Goal: Task Accomplishment & Management: Use online tool/utility

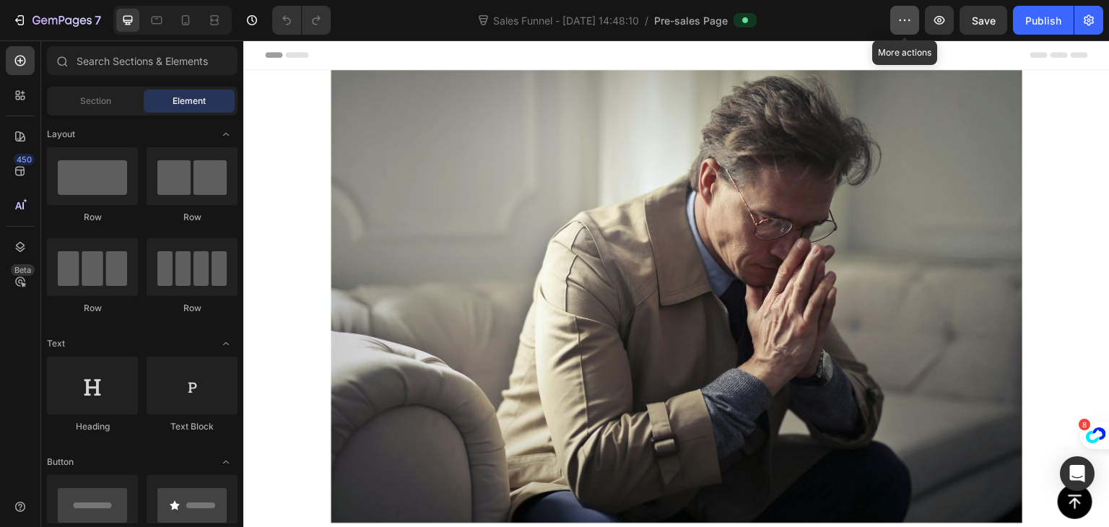
click at [910, 29] on button "button" at bounding box center [904, 20] width 29 height 29
click at [1083, 18] on icon "button" at bounding box center [1088, 20] width 14 height 14
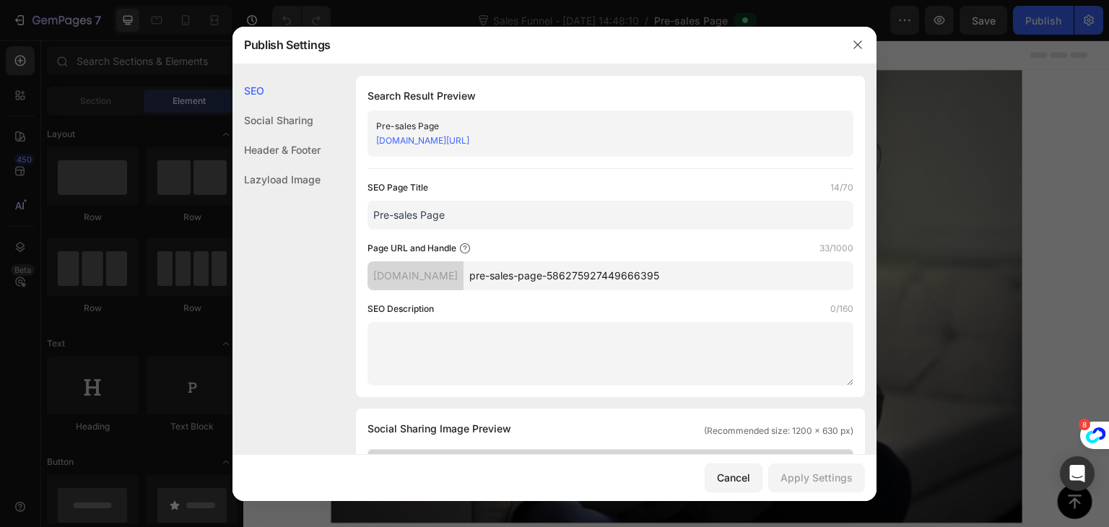
drag, startPoint x: 722, startPoint y: 276, endPoint x: 437, endPoint y: 314, distance: 287.6
click at [437, 314] on div "SEO Page Title 14/70 Pre-sales Page Page URL and Handle 33/1000 nd0dy1-uf.mysho…" at bounding box center [610, 282] width 486 height 205
drag, startPoint x: 612, startPoint y: 280, endPoint x: 428, endPoint y: 301, distance: 185.3
click at [428, 301] on div "SEO Page Title 14/70 Pre-sales Page Page URL and Handle 17/1000 nd0dy1-uf.mysho…" at bounding box center [610, 282] width 486 height 205
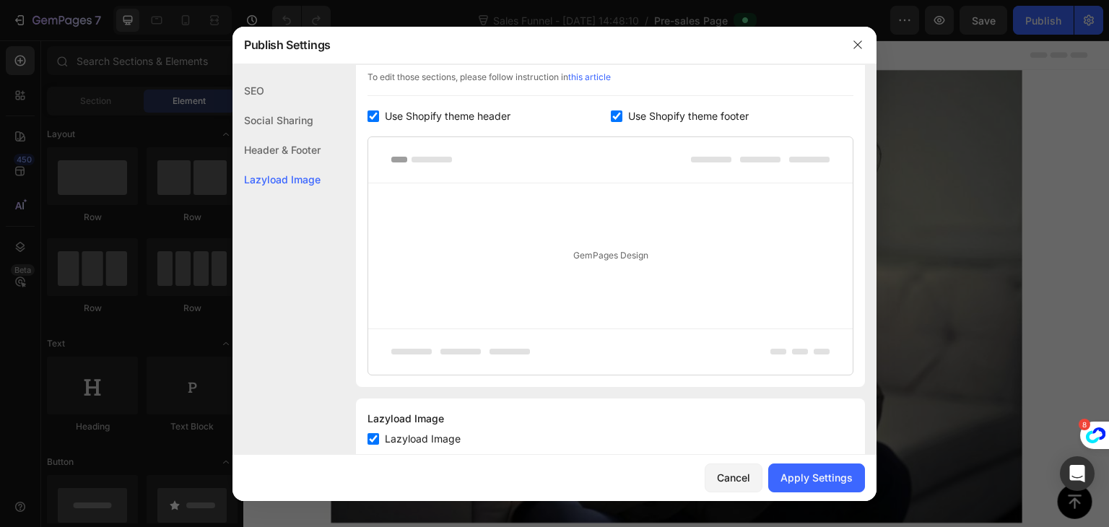
scroll to position [754, 0]
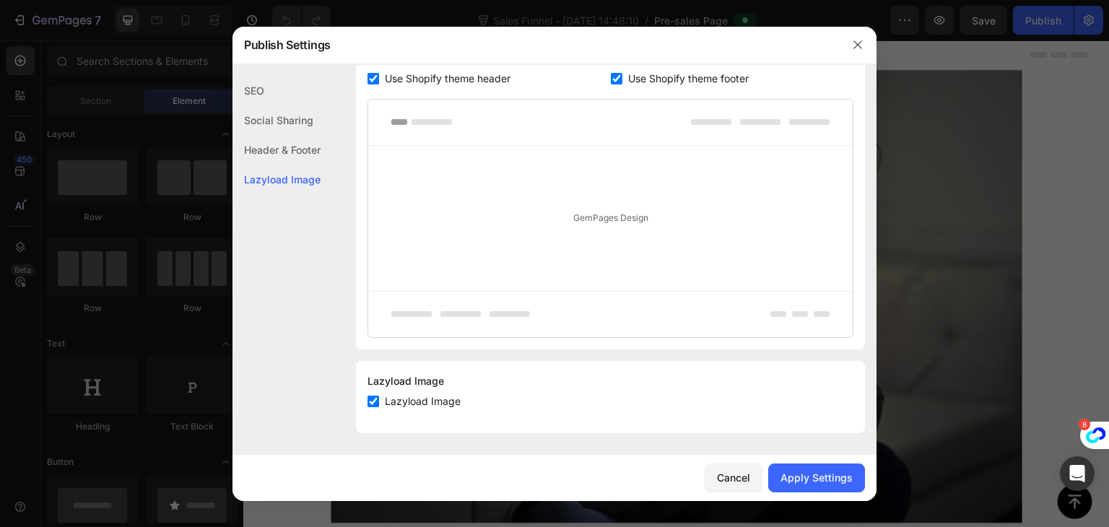
type input "maleperformance"
click at [276, 154] on div "Header & Footer" at bounding box center [276, 150] width 88 height 30
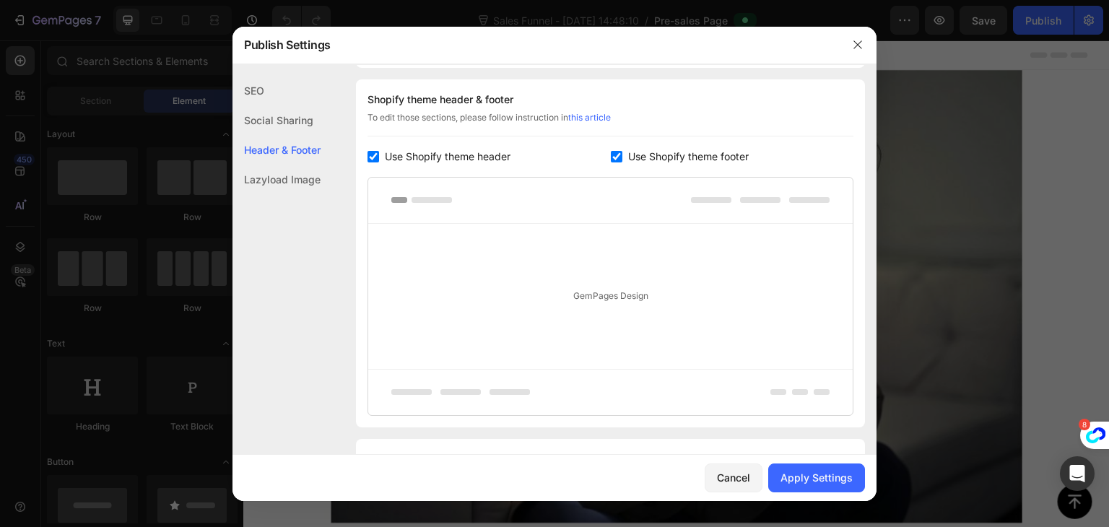
click at [377, 153] on input "checkbox" at bounding box center [373, 157] width 12 height 12
checkbox input "false"
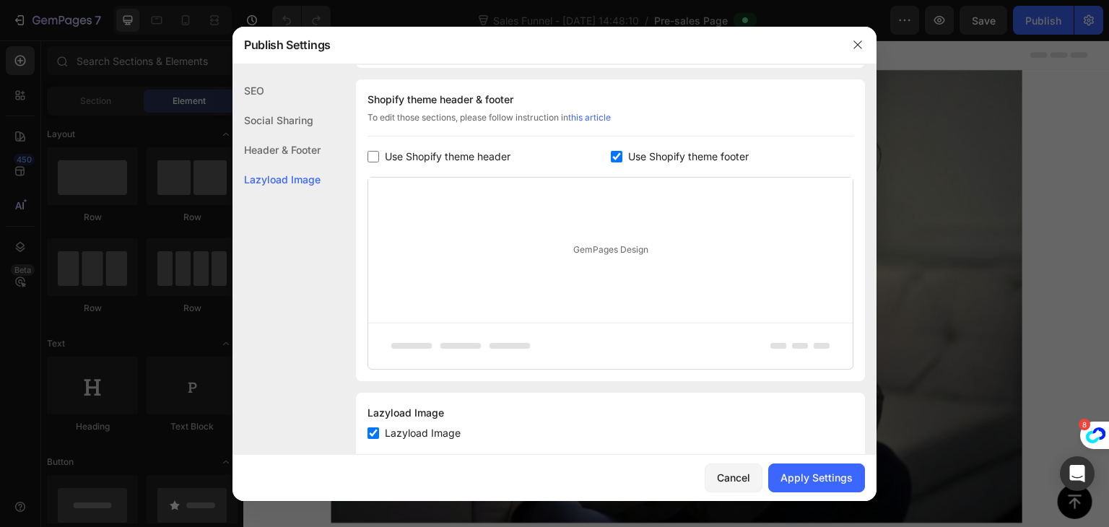
click at [611, 157] on input "checkbox" at bounding box center [617, 157] width 12 height 12
checkbox input "false"
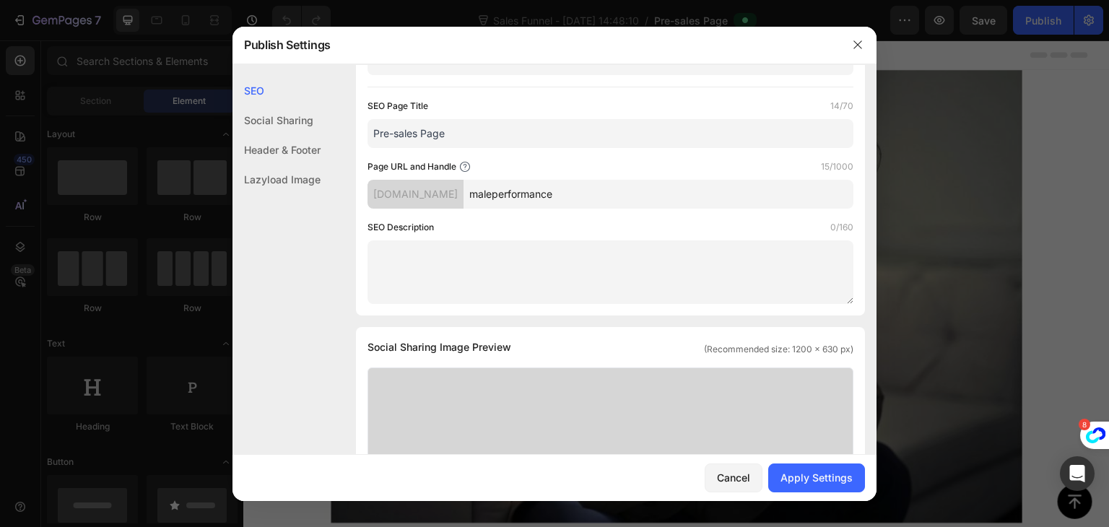
scroll to position [0, 0]
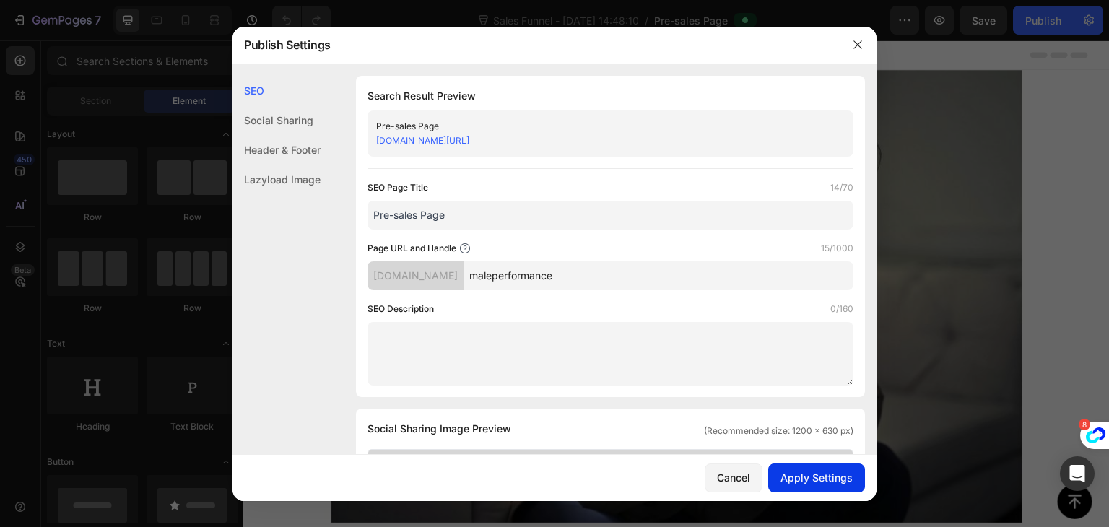
click at [823, 475] on div "Apply Settings" at bounding box center [816, 477] width 72 height 15
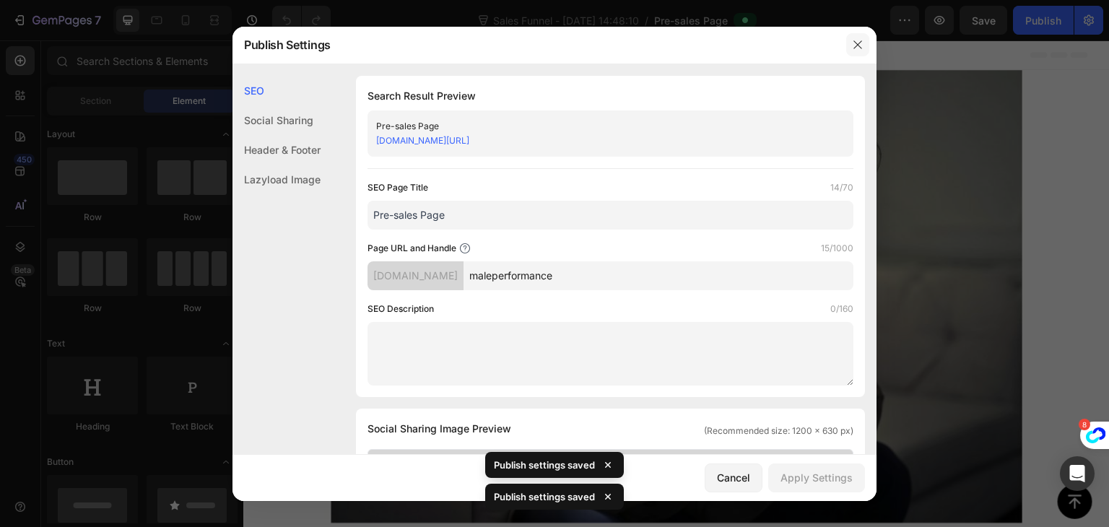
click at [862, 44] on icon "button" at bounding box center [858, 45] width 12 height 12
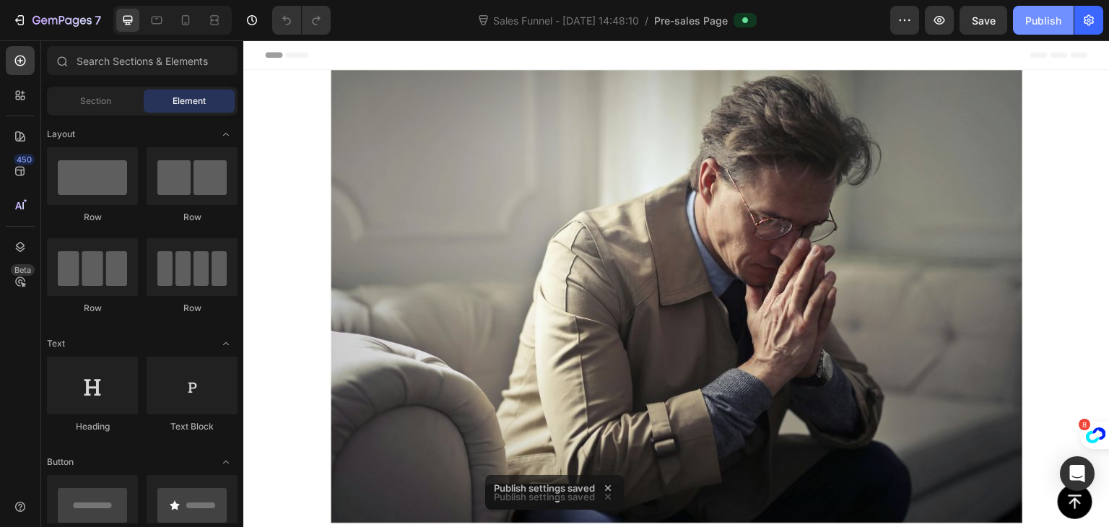
click at [1036, 24] on div "Publish" at bounding box center [1043, 20] width 36 height 15
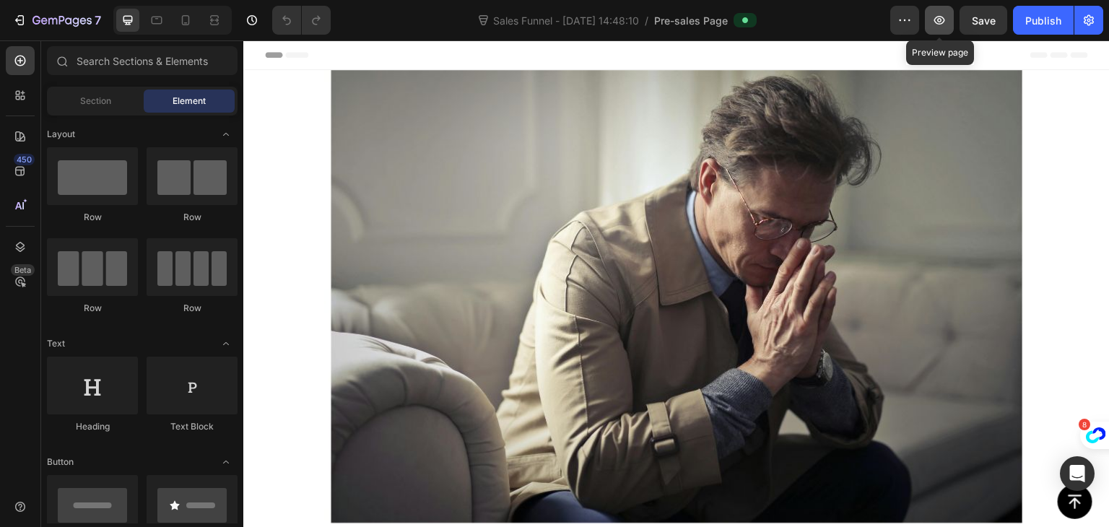
click at [944, 21] on icon "button" at bounding box center [939, 20] width 11 height 9
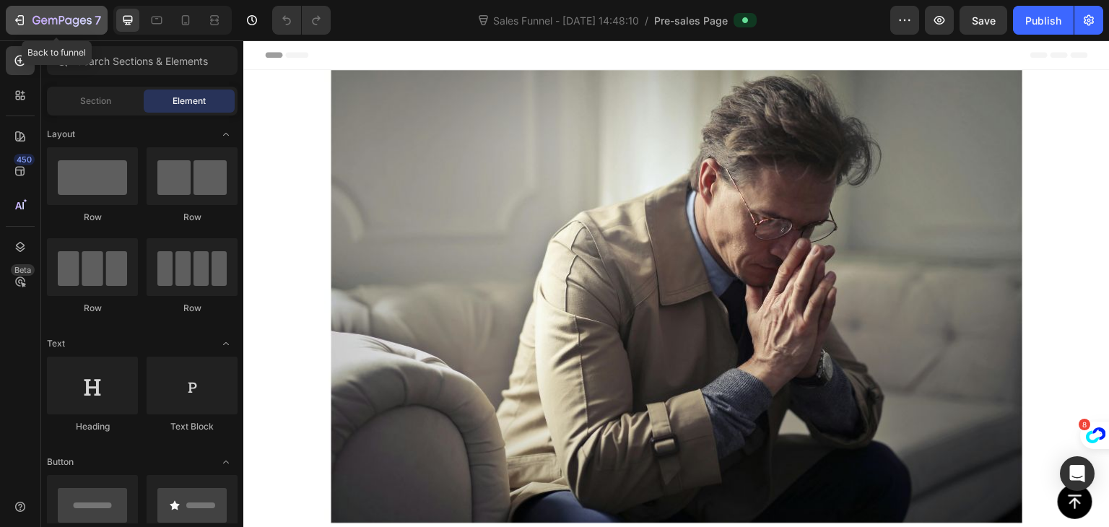
click at [52, 17] on icon "button" at bounding box center [61, 21] width 59 height 12
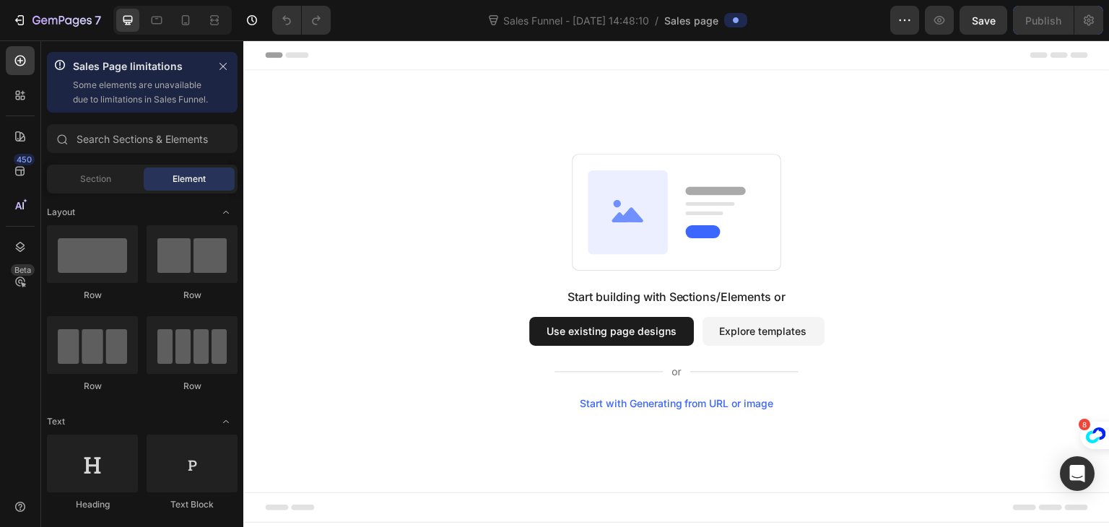
click at [742, 322] on button "Explore templates" at bounding box center [763, 331] width 122 height 29
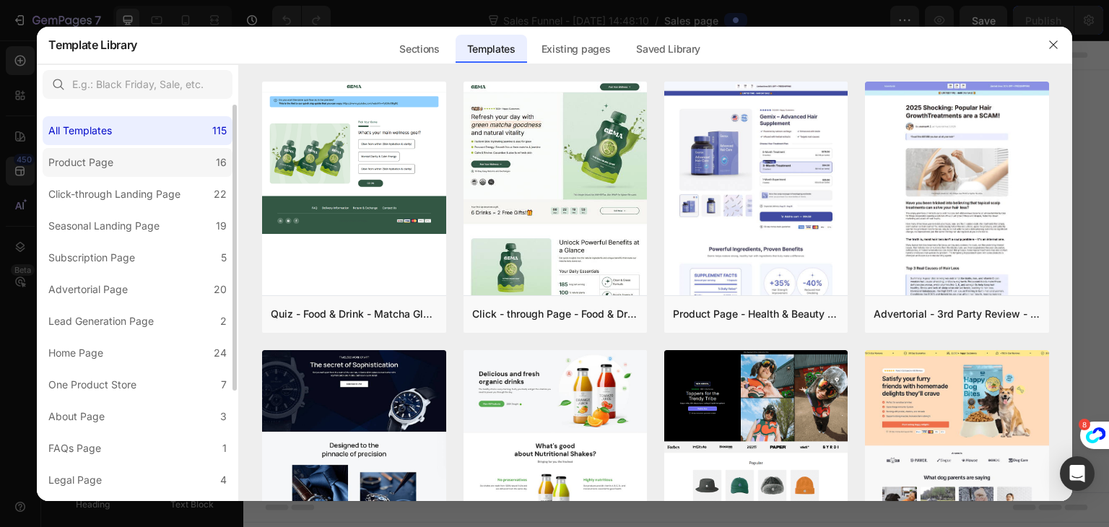
click at [124, 171] on label "Product Page 16" at bounding box center [138, 162] width 190 height 29
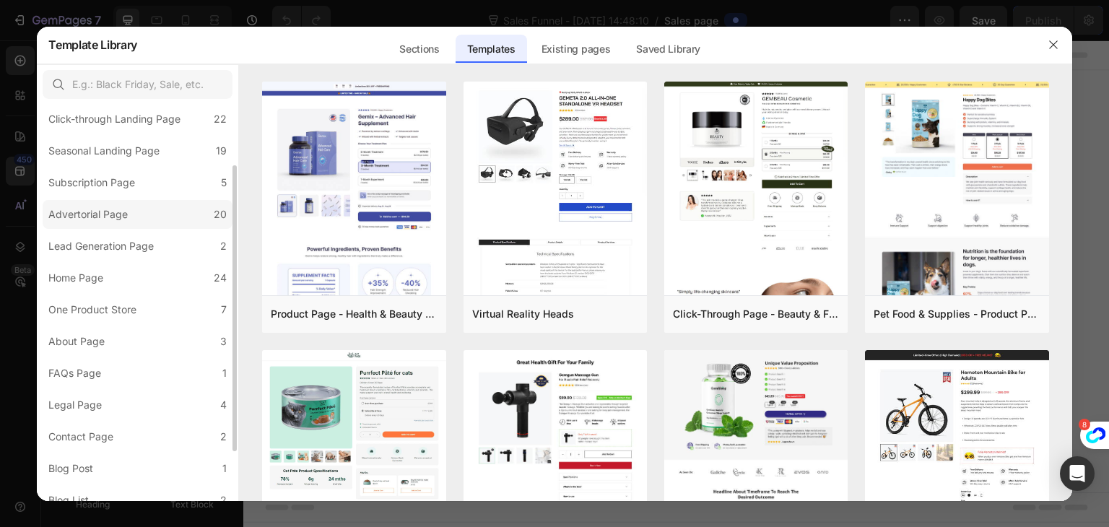
scroll to position [81, 0]
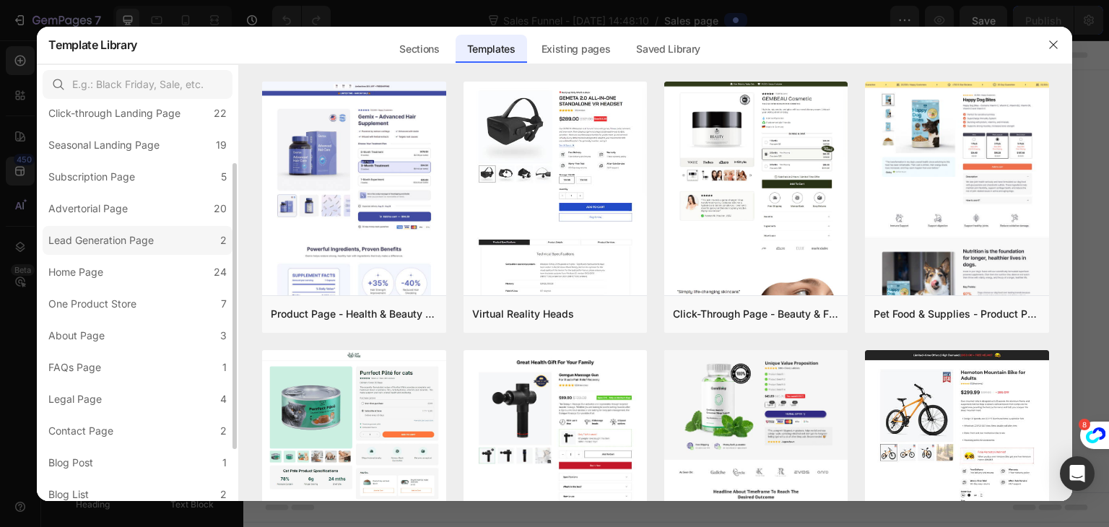
click at [128, 233] on div "Lead Generation Page" at bounding box center [100, 240] width 105 height 17
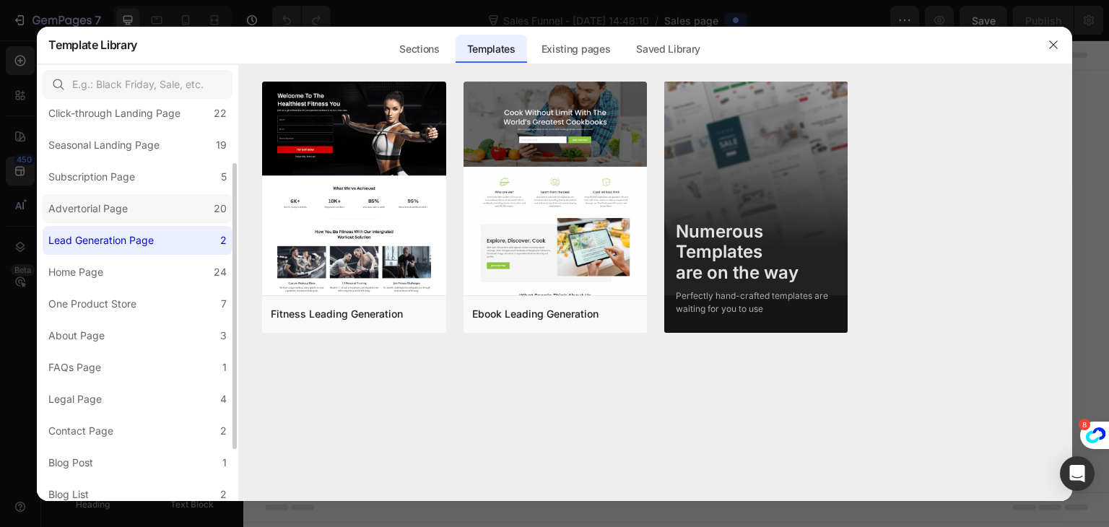
click at [90, 206] on div "Advertorial Page" at bounding box center [87, 208] width 79 height 17
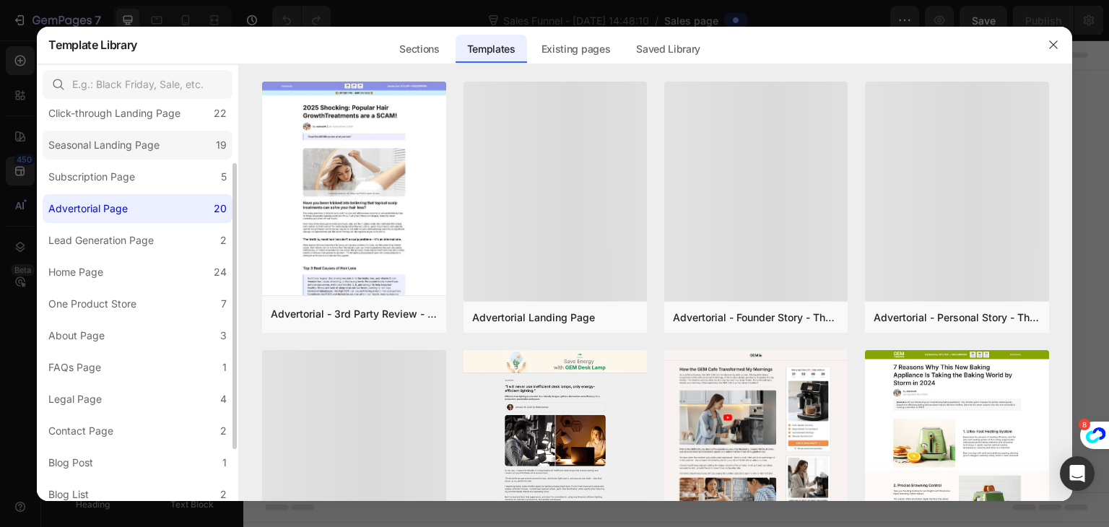
click at [123, 152] on div "Seasonal Landing Page" at bounding box center [103, 144] width 111 height 17
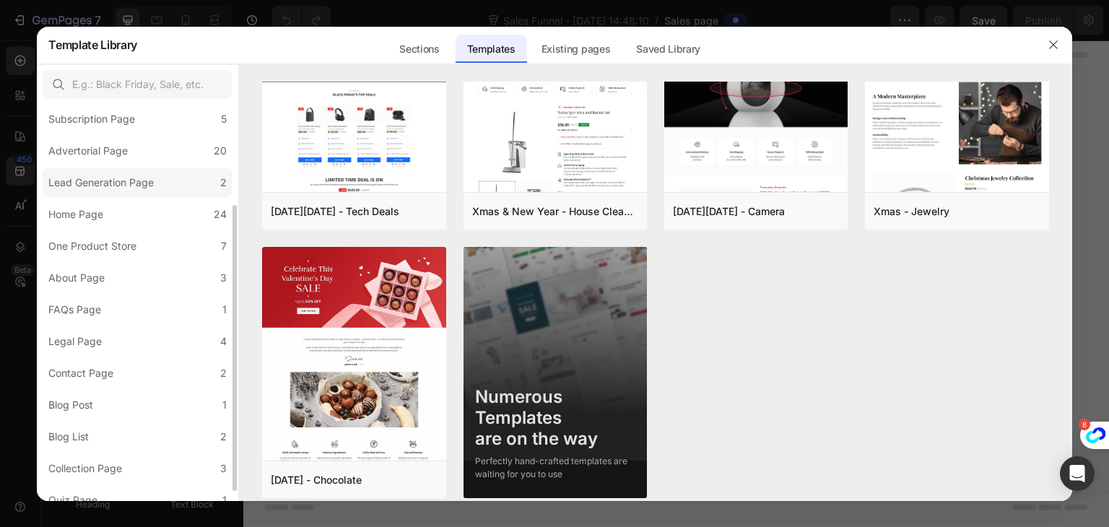
scroll to position [141, 0]
click at [121, 248] on div "One Product Store" at bounding box center [92, 243] width 88 height 17
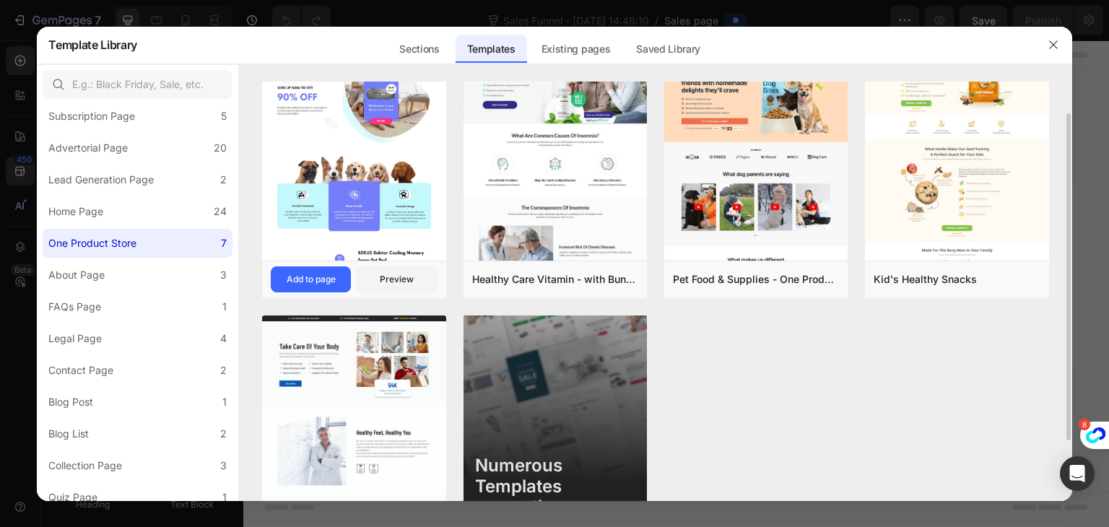
scroll to position [118, 0]
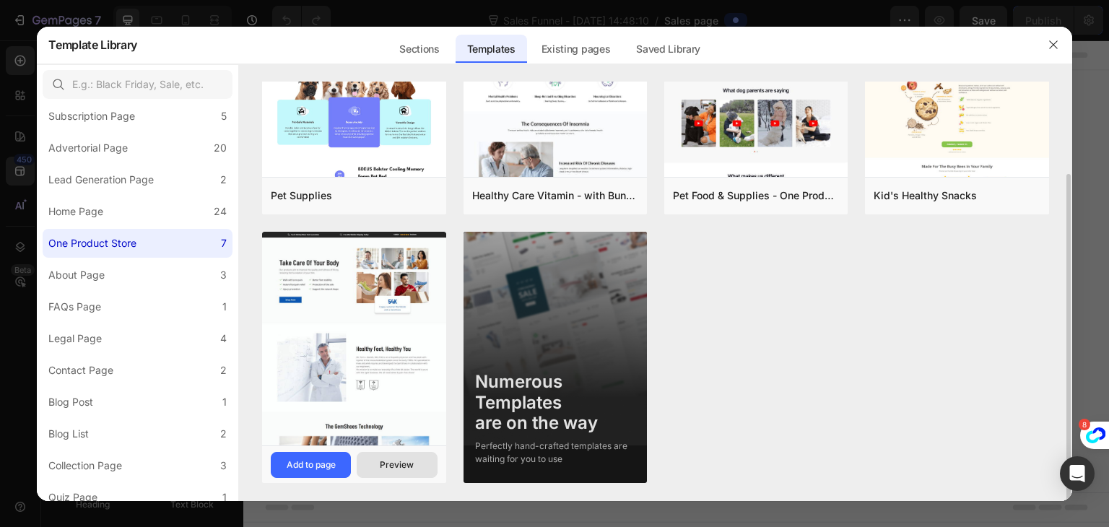
click at [399, 466] on div "Preview" at bounding box center [397, 464] width 34 height 13
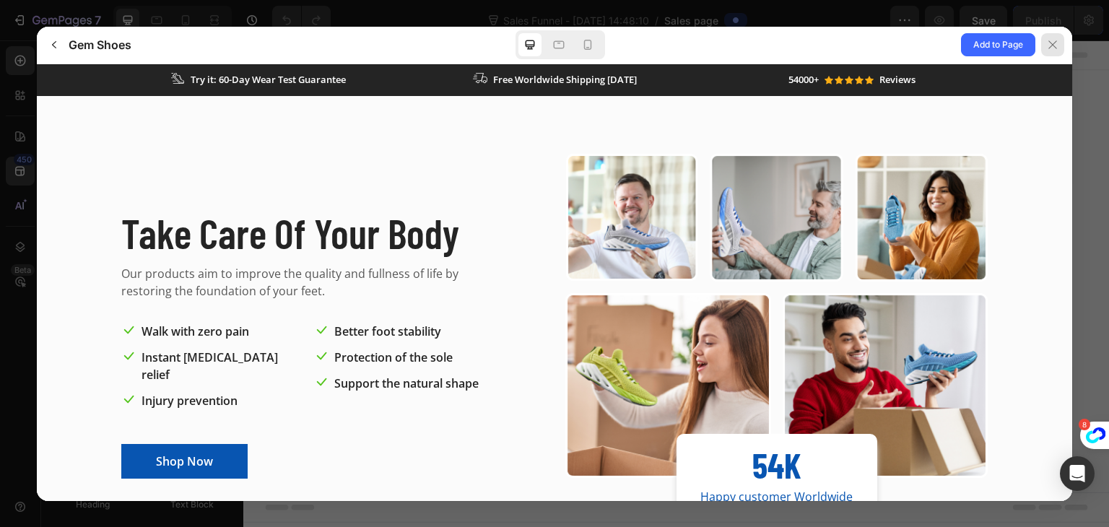
scroll to position [0, 0]
click at [1058, 40] on div at bounding box center [1052, 44] width 23 height 23
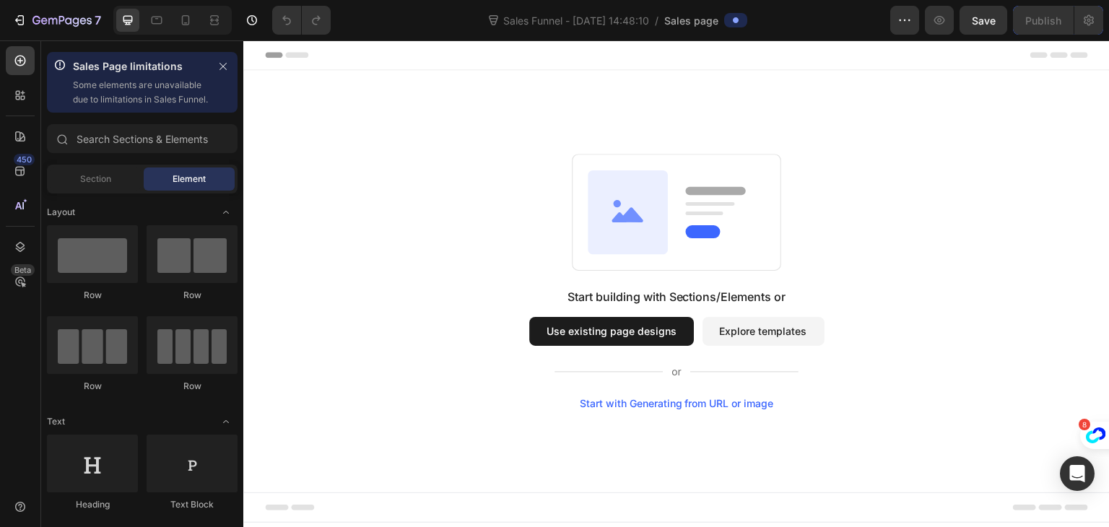
click at [715, 331] on button "Explore templates" at bounding box center [763, 331] width 122 height 29
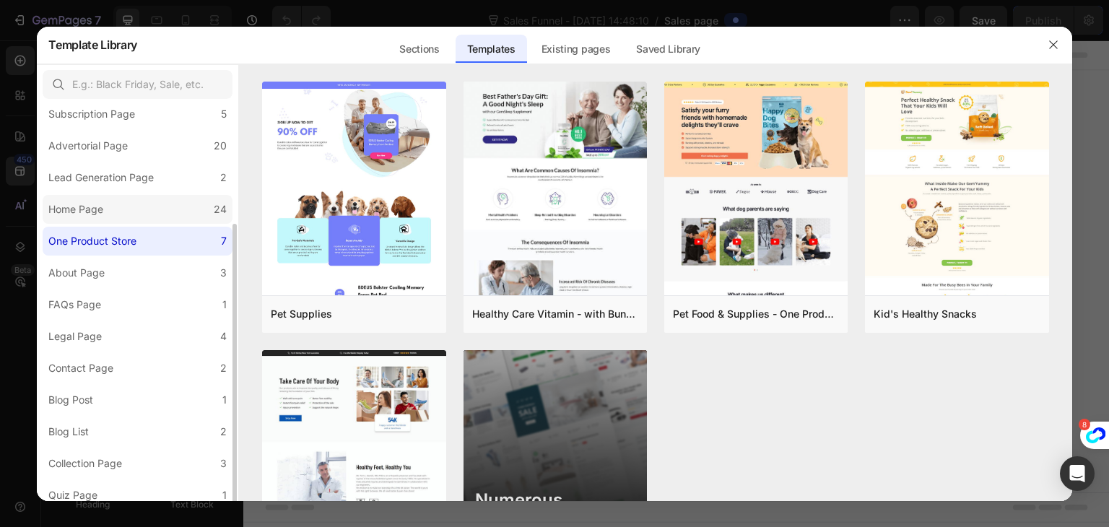
scroll to position [152, 0]
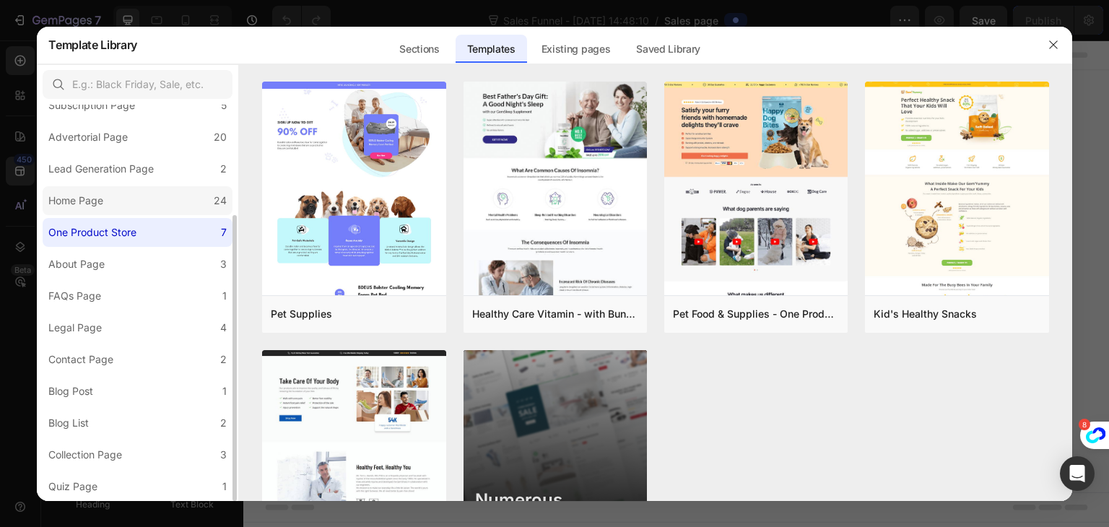
click at [136, 206] on label "Home Page 24" at bounding box center [138, 200] width 190 height 29
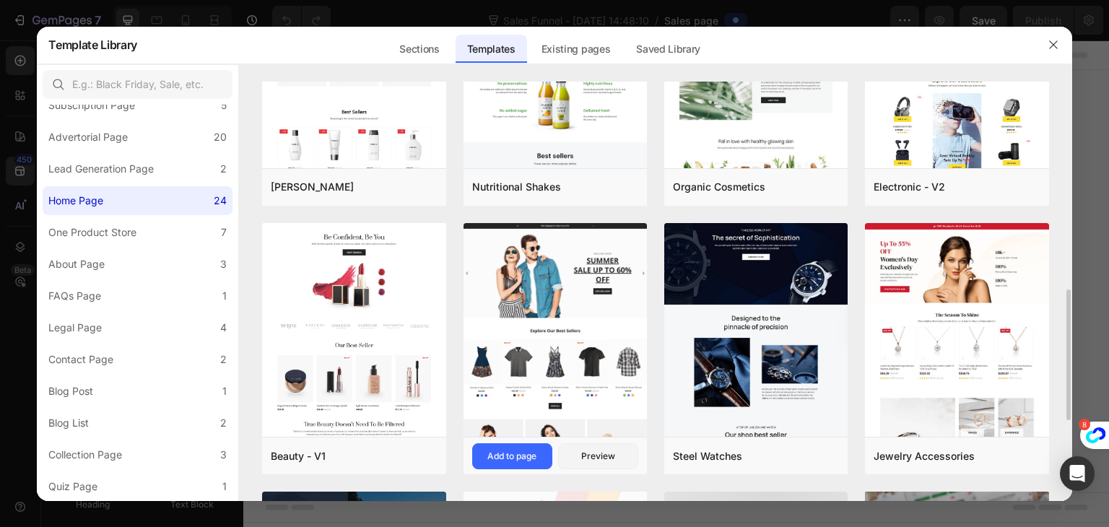
scroll to position [666, 0]
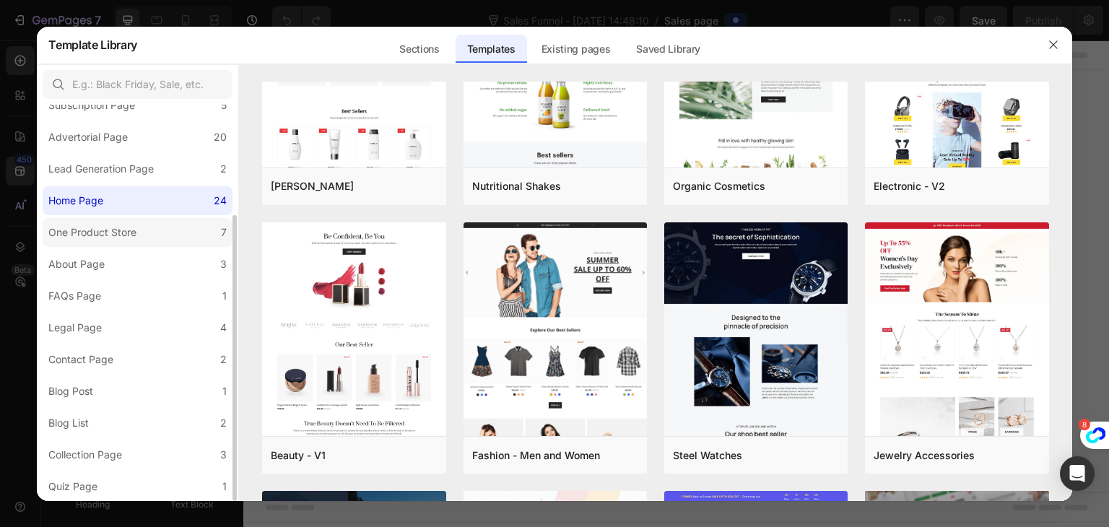
click at [171, 229] on label "One Product Store 7" at bounding box center [138, 232] width 190 height 29
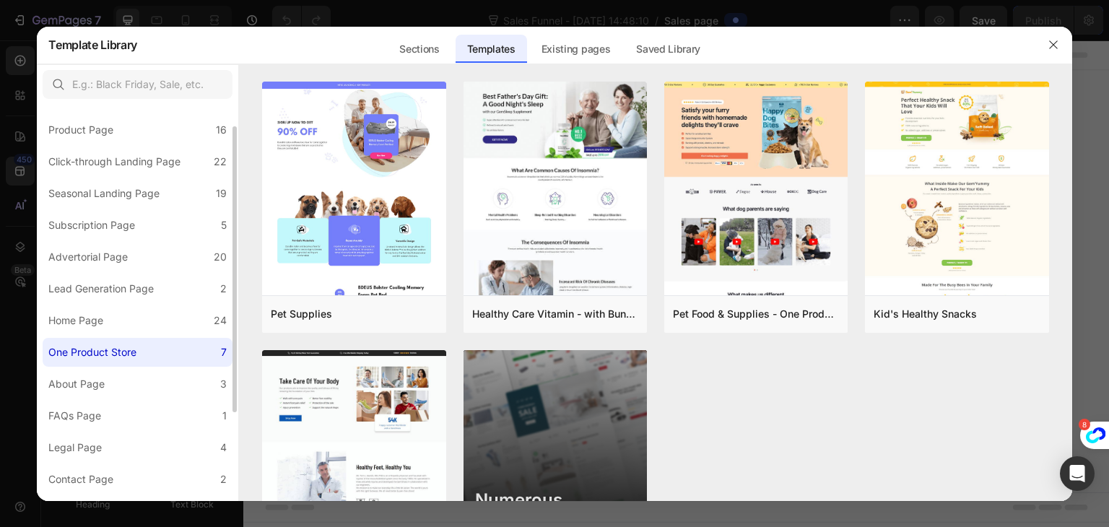
scroll to position [0, 0]
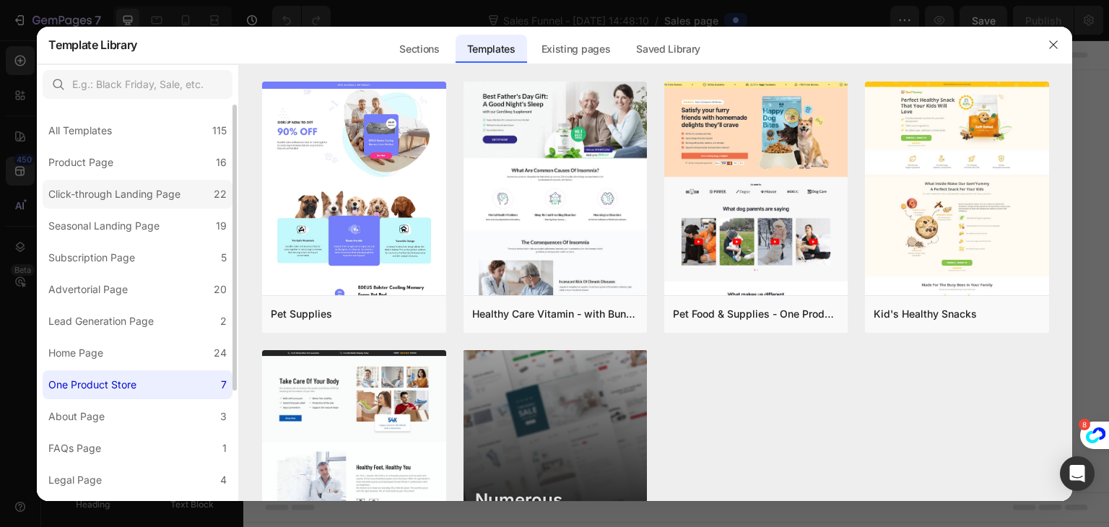
click at [168, 190] on div "Click-through Landing Page" at bounding box center [114, 194] width 132 height 17
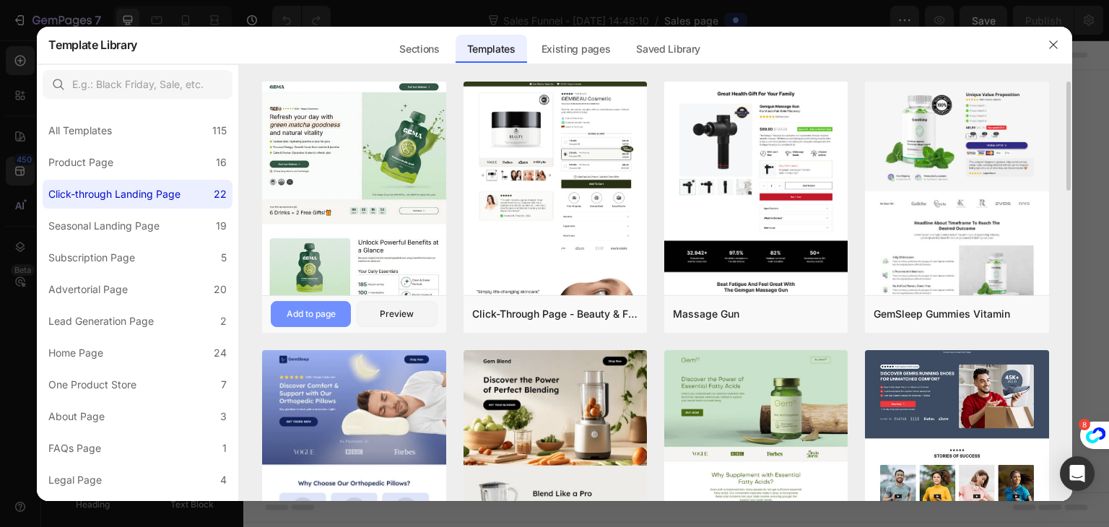
click at [316, 313] on div "Add to page" at bounding box center [311, 314] width 49 height 13
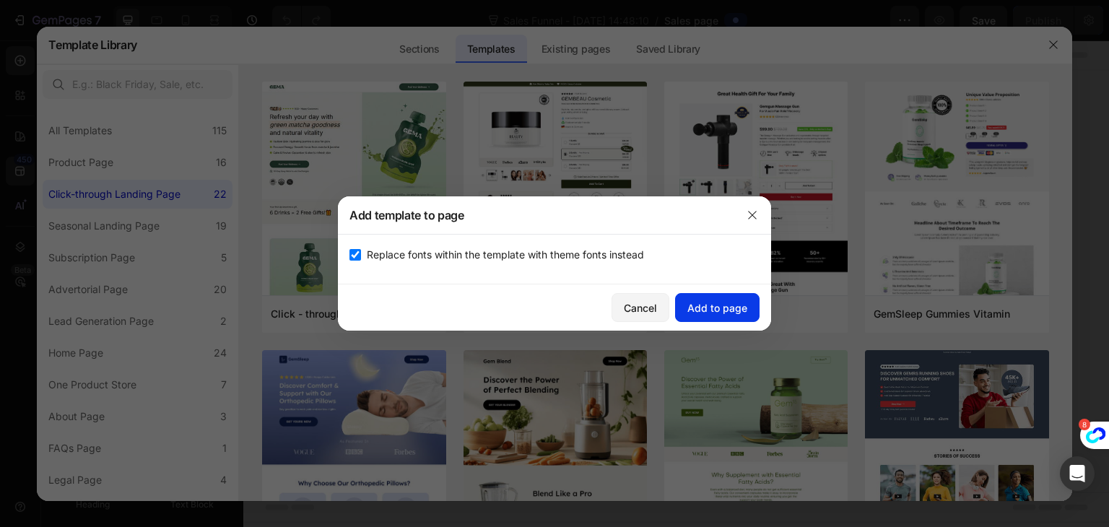
click at [705, 307] on div "Add to page" at bounding box center [717, 307] width 60 height 15
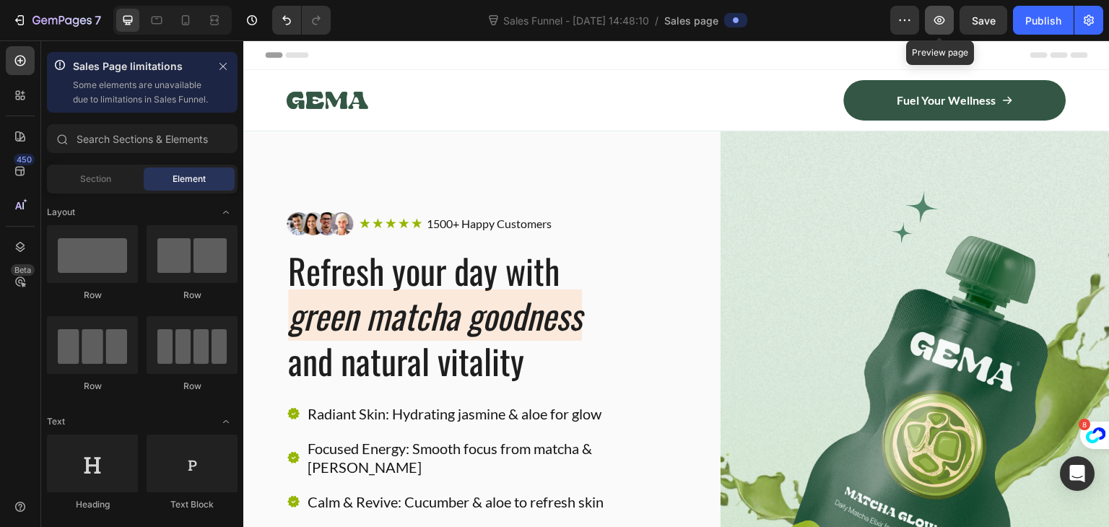
click at [934, 22] on icon "button" at bounding box center [939, 20] width 14 height 14
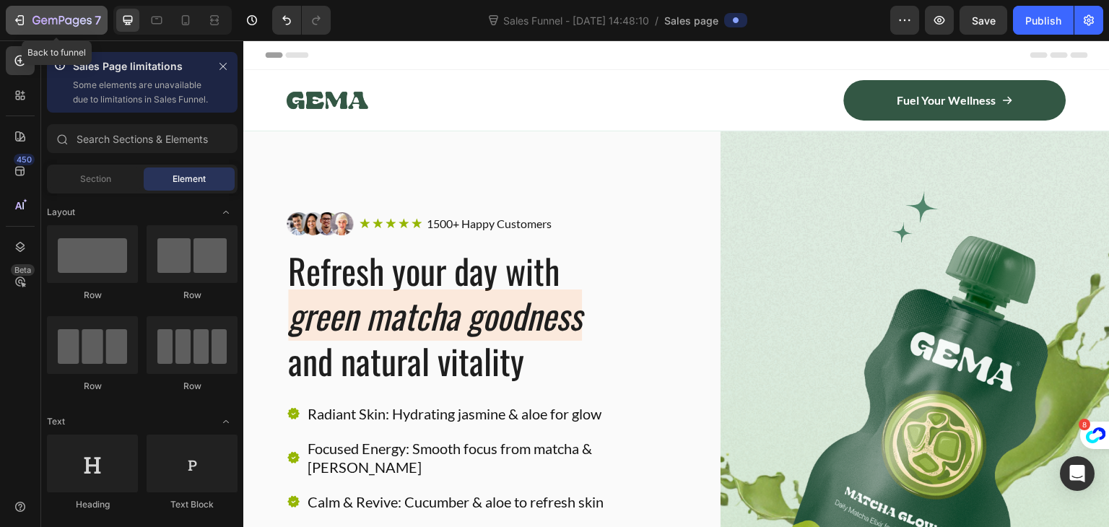
click at [22, 14] on icon "button" at bounding box center [19, 20] width 14 height 14
click at [26, 167] on icon at bounding box center [20, 171] width 14 height 14
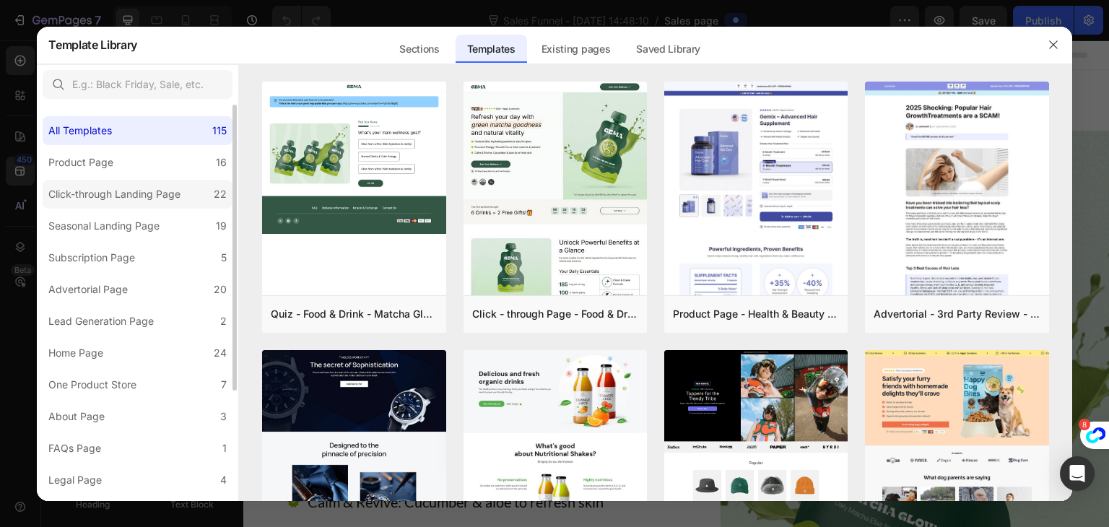
click at [156, 203] on label "Click-through Landing Page 22" at bounding box center [138, 194] width 190 height 29
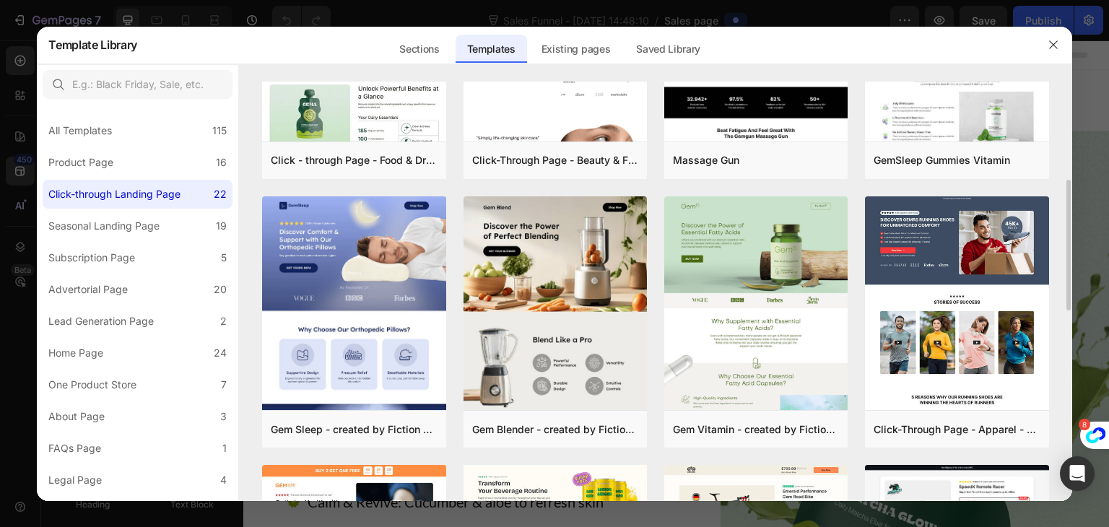
scroll to position [196, 0]
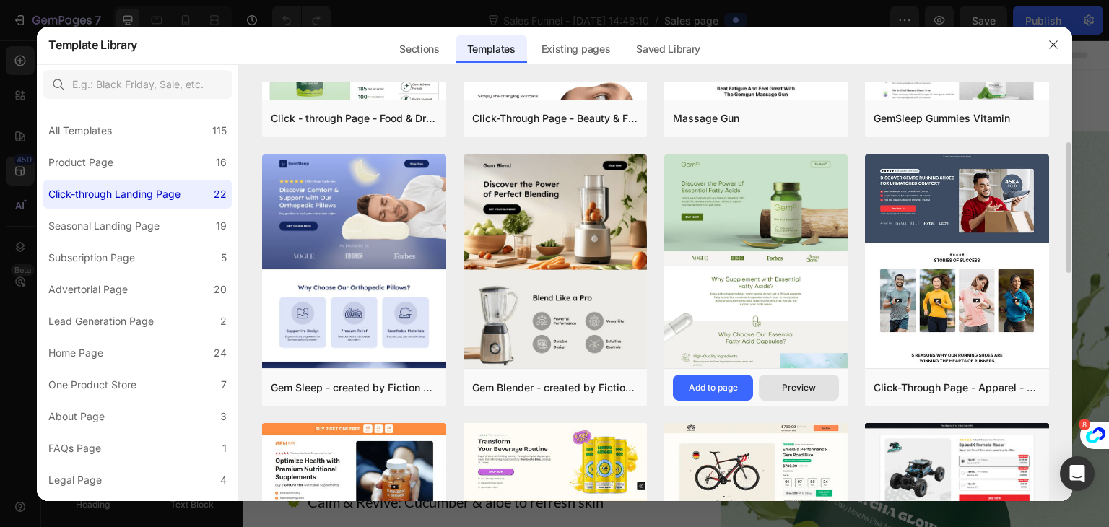
click at [780, 393] on button "Preview" at bounding box center [799, 388] width 80 height 26
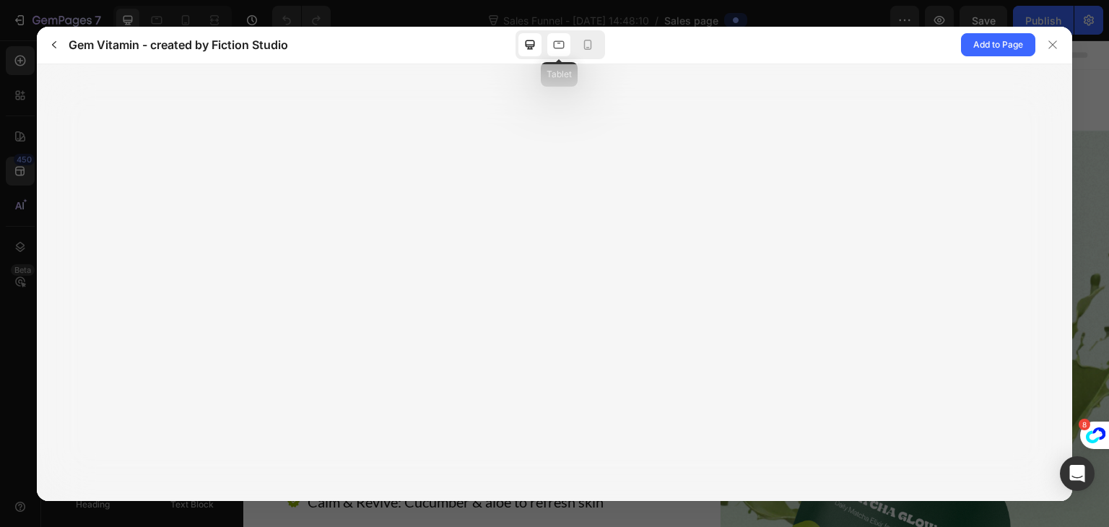
click at [560, 51] on icon at bounding box center [559, 45] width 14 height 14
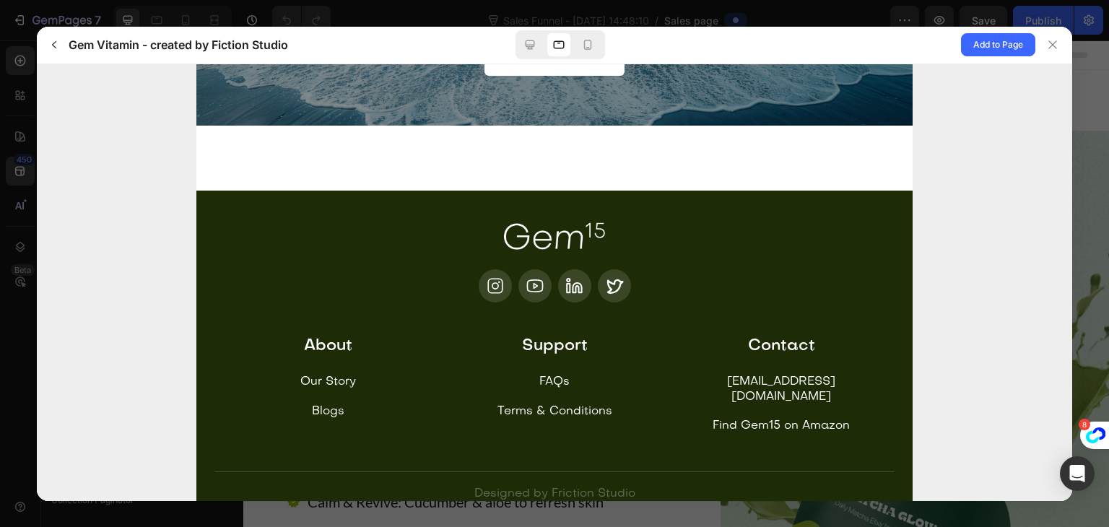
scroll to position [0, 0]
click at [975, 48] on span "Add to Page" at bounding box center [998, 44] width 50 height 17
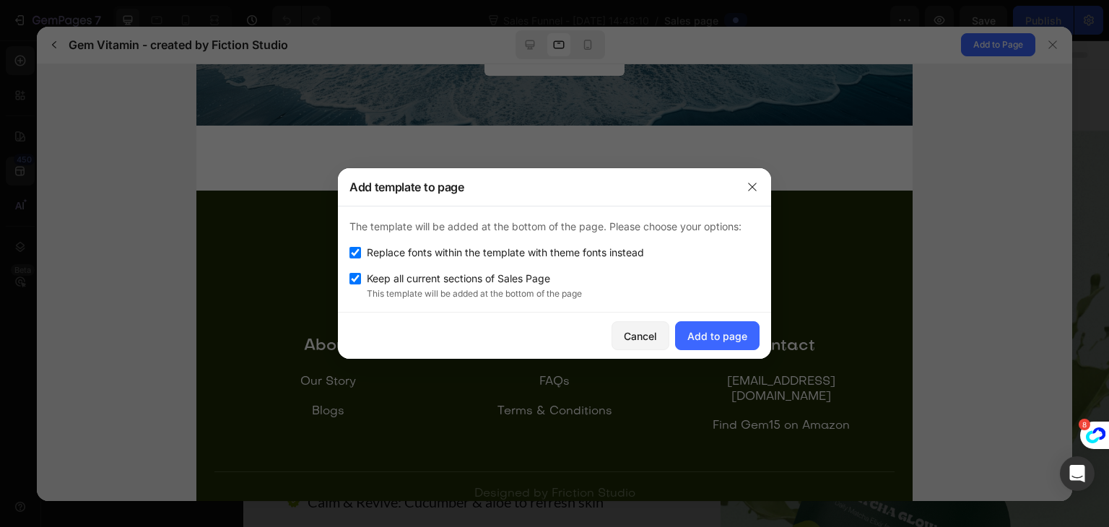
click at [355, 278] on input "checkbox" at bounding box center [355, 279] width 12 height 12
checkbox input "false"
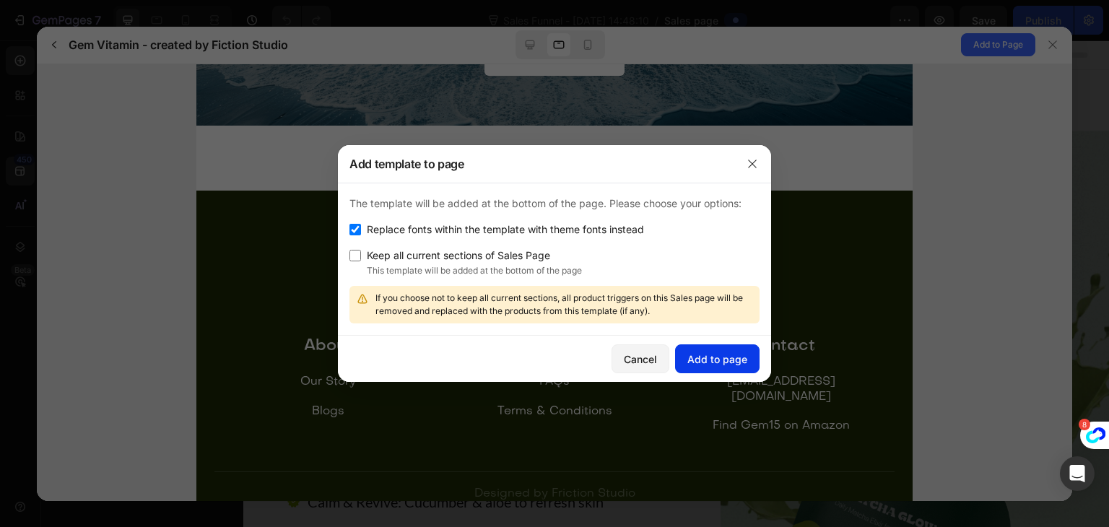
click at [702, 354] on div "Add to page" at bounding box center [717, 359] width 60 height 15
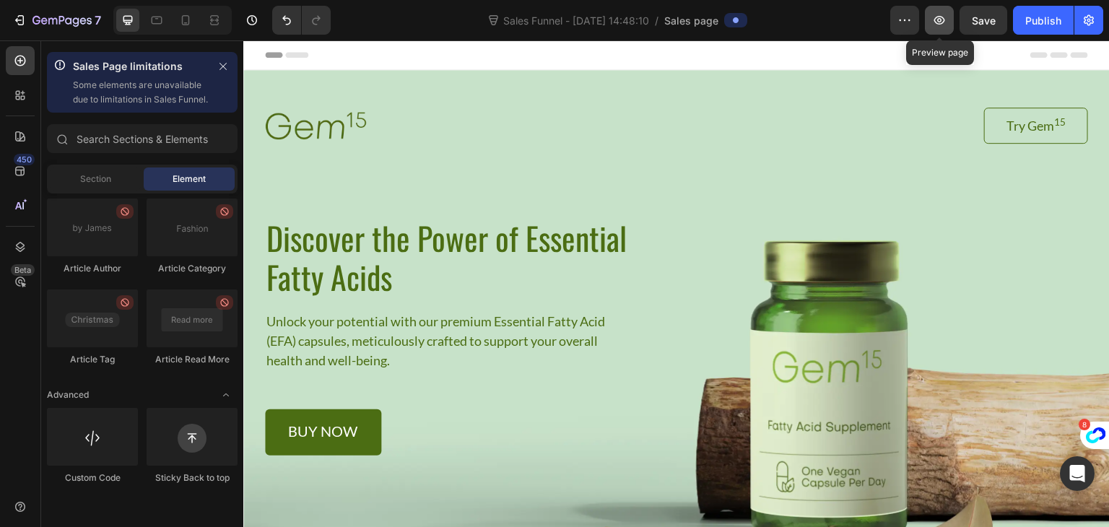
click at [940, 24] on icon "button" at bounding box center [939, 20] width 11 height 9
click at [19, 172] on icon at bounding box center [20, 171] width 14 height 14
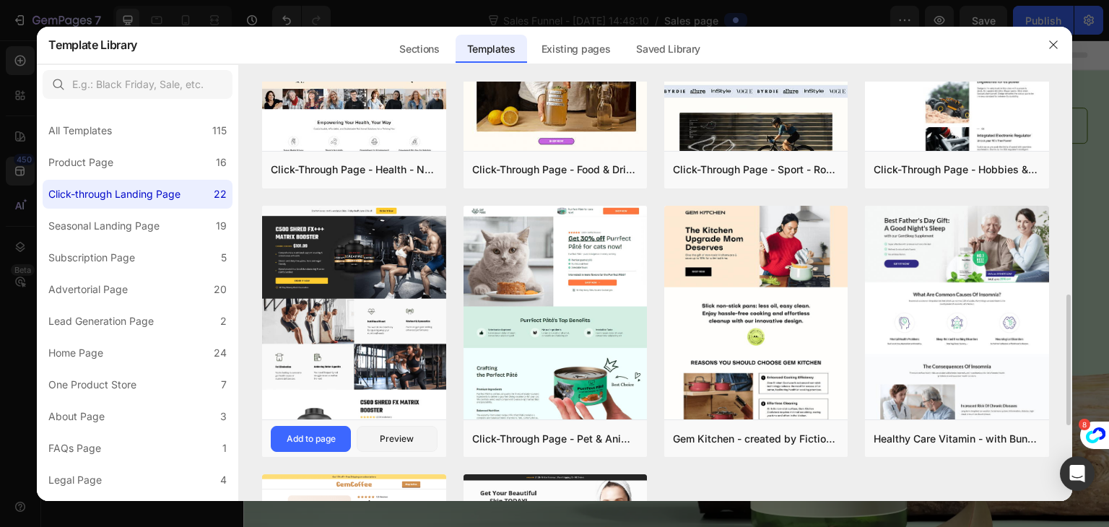
scroll to position [712, 0]
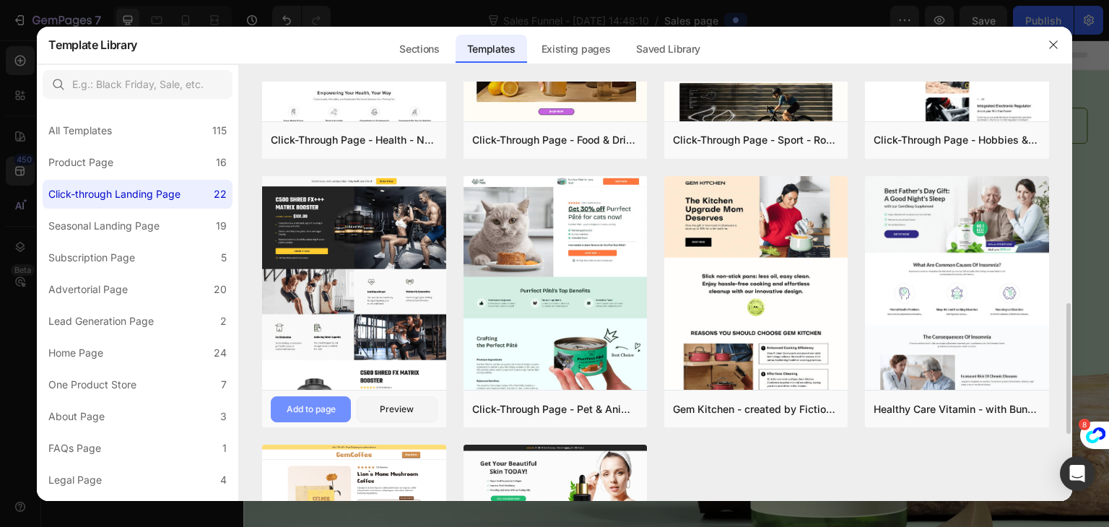
click at [328, 413] on div "Add to page" at bounding box center [311, 409] width 49 height 13
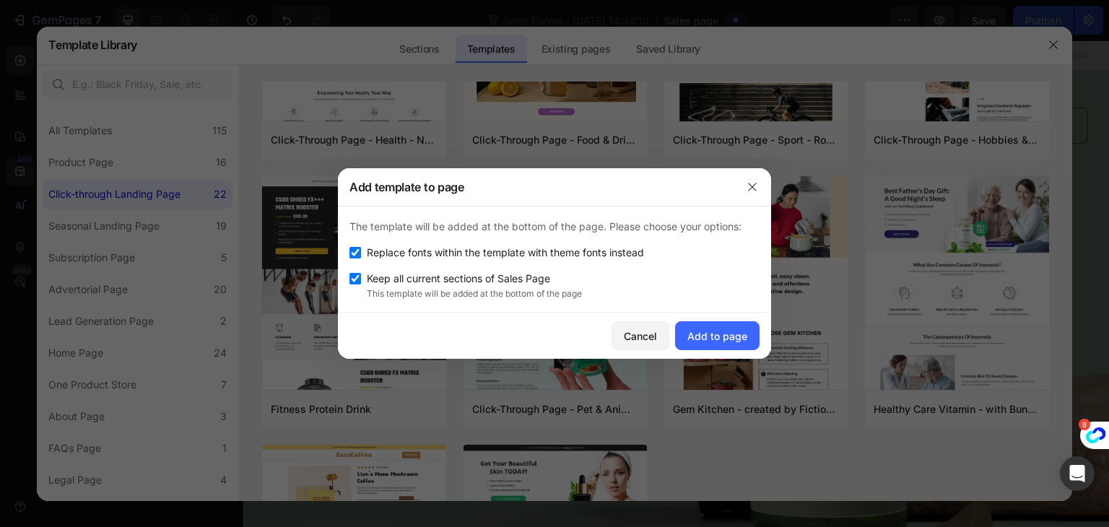
click at [354, 281] on input "checkbox" at bounding box center [355, 279] width 12 height 12
checkbox input "false"
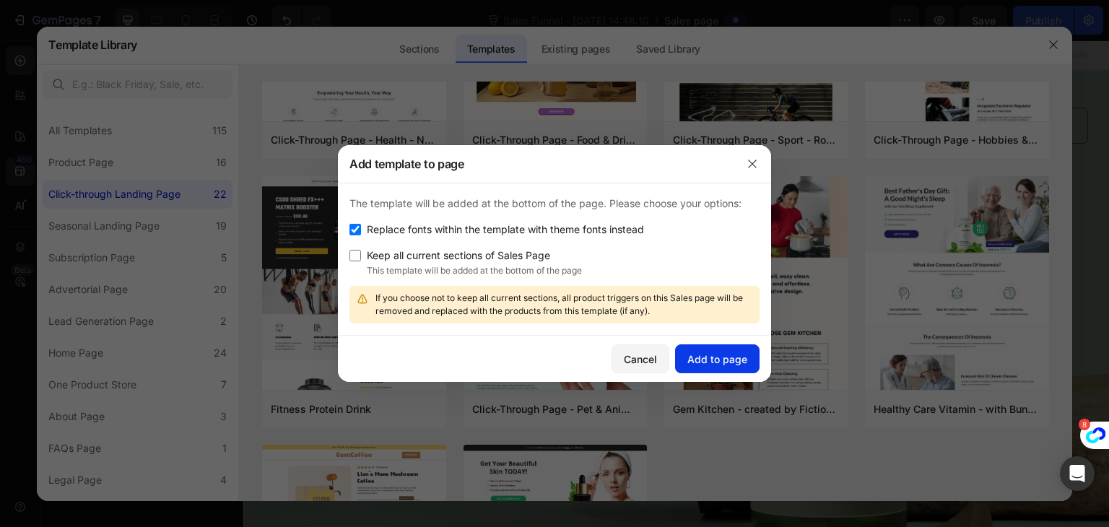
click at [713, 370] on button "Add to page" at bounding box center [717, 358] width 84 height 29
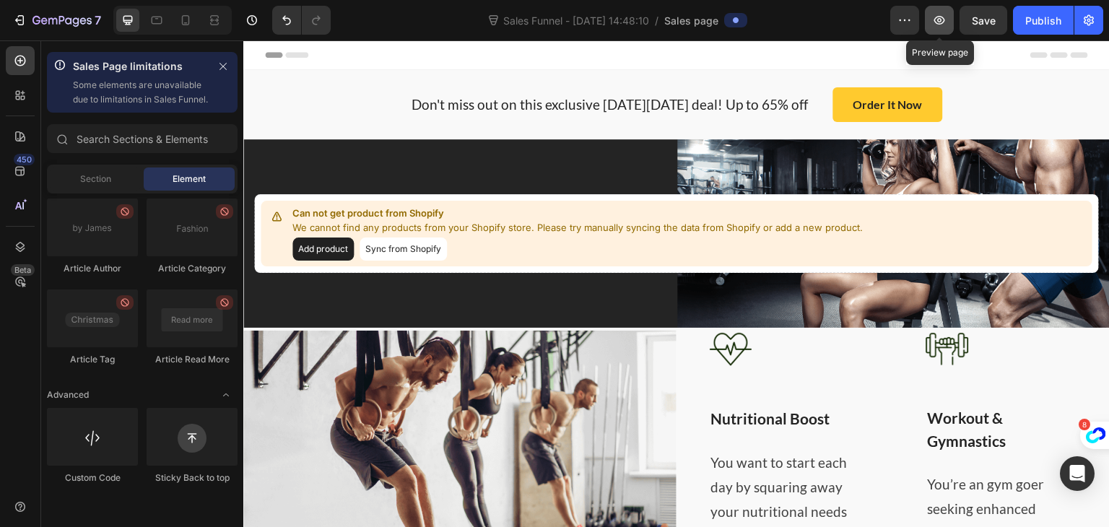
click at [950, 24] on button "button" at bounding box center [939, 20] width 29 height 29
click at [19, 174] on icon at bounding box center [20, 171] width 14 height 14
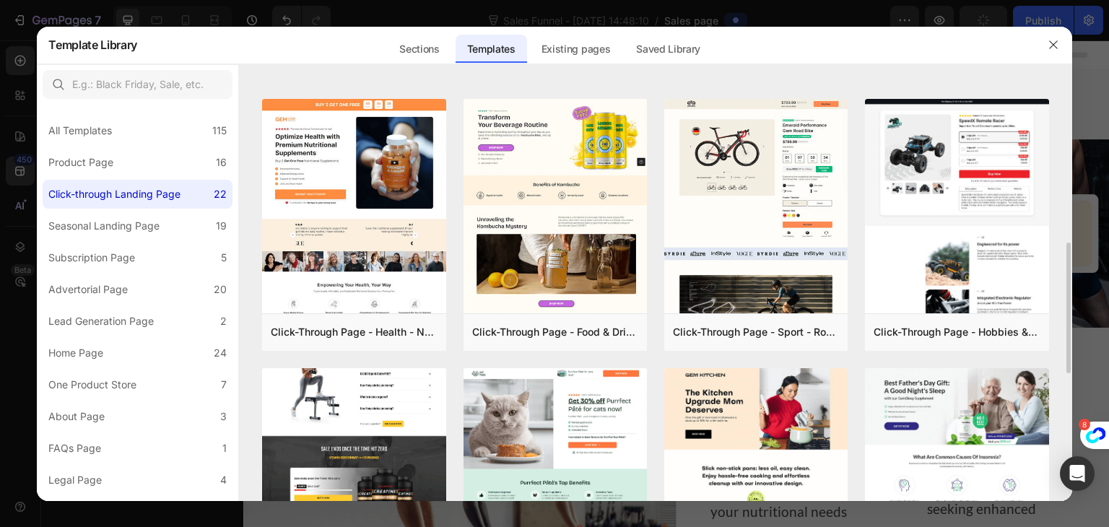
scroll to position [520, 0]
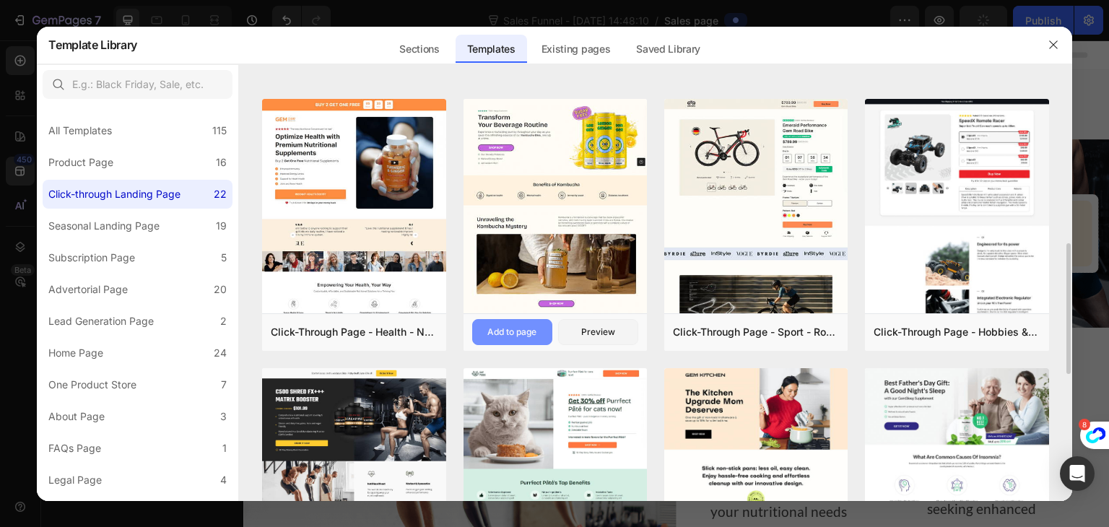
click at [528, 333] on div "Add to page" at bounding box center [511, 332] width 49 height 13
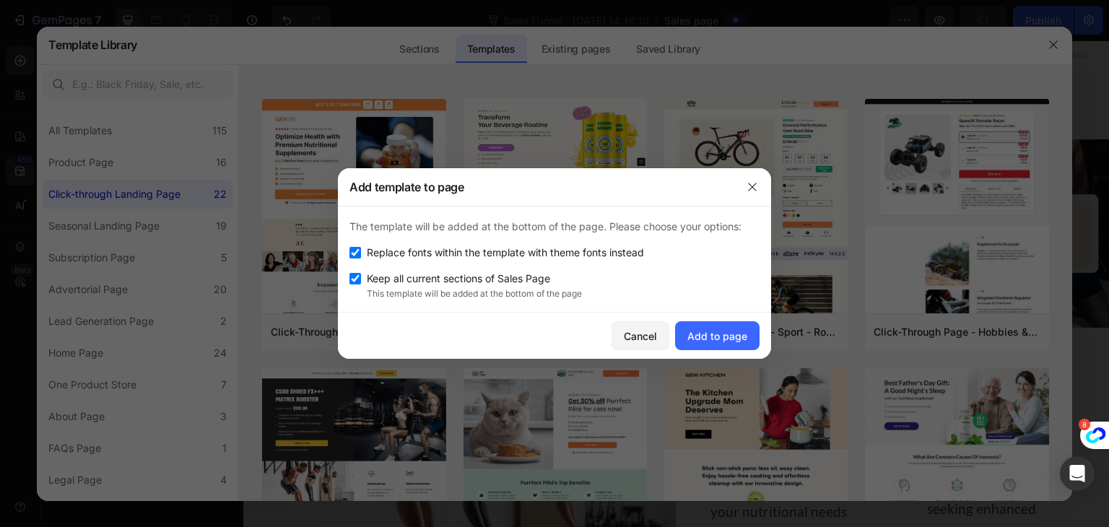
click at [358, 276] on input "checkbox" at bounding box center [355, 279] width 12 height 12
checkbox input "false"
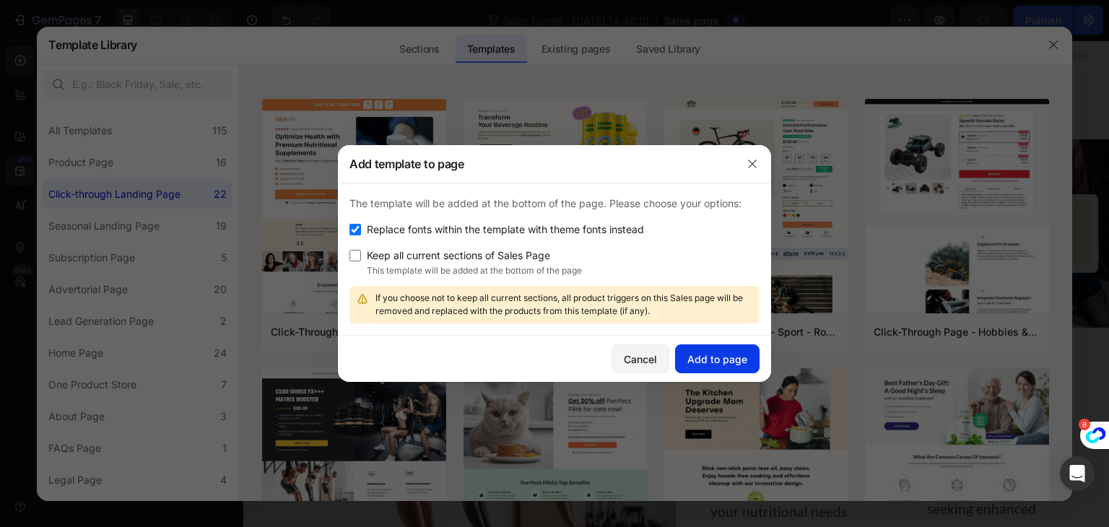
click at [700, 357] on div "Add to page" at bounding box center [717, 359] width 60 height 15
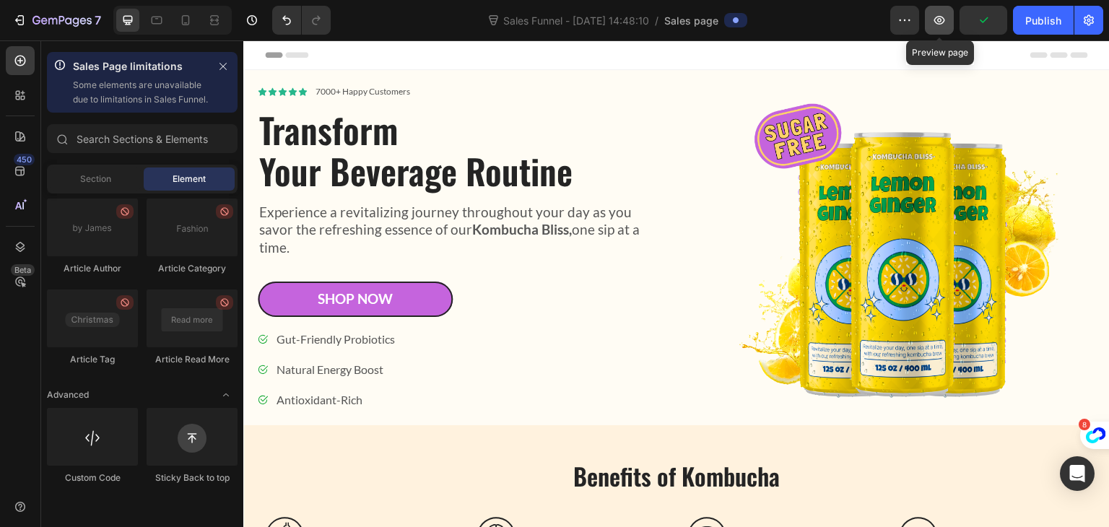
click at [938, 25] on icon "button" at bounding box center [939, 20] width 14 height 14
click at [18, 174] on icon at bounding box center [20, 171] width 14 height 14
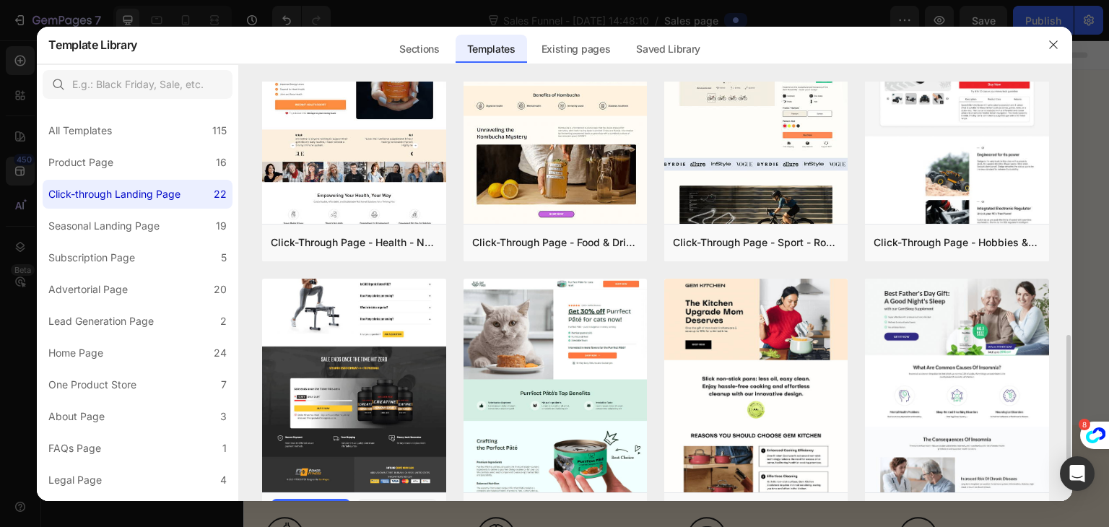
scroll to position [739, 0]
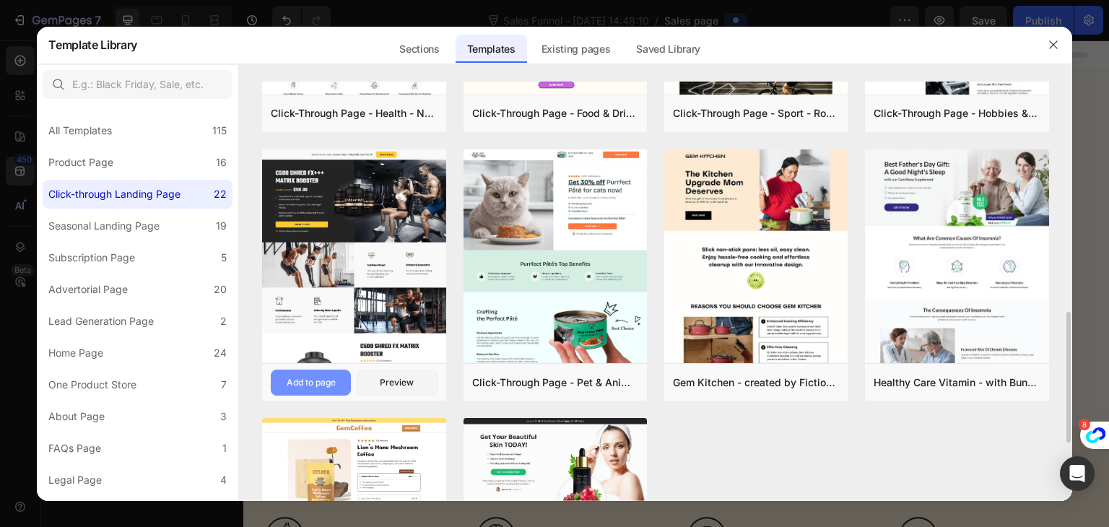
click at [313, 386] on div "Add to page" at bounding box center [311, 382] width 49 height 13
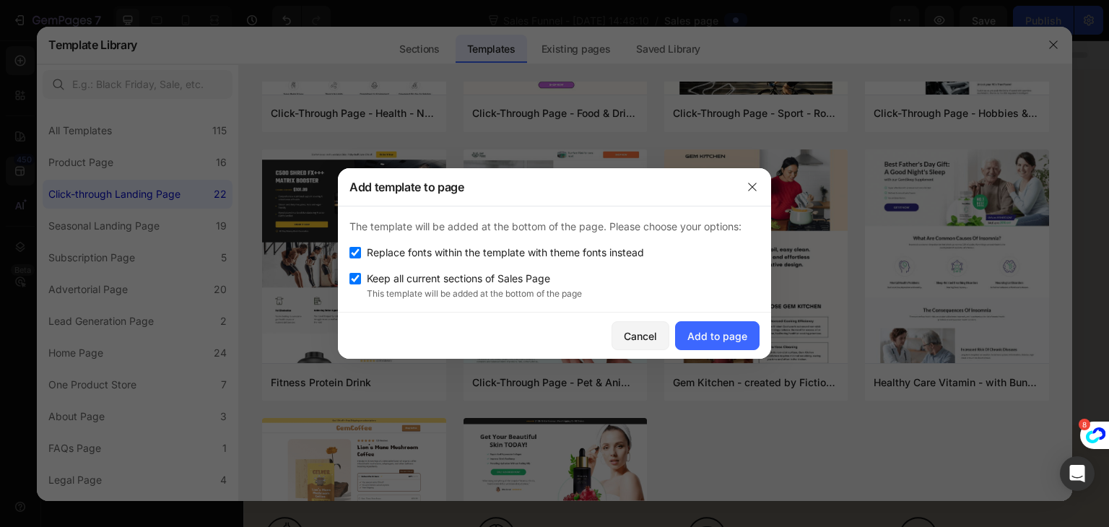
click at [353, 281] on input "checkbox" at bounding box center [355, 279] width 12 height 12
checkbox input "false"
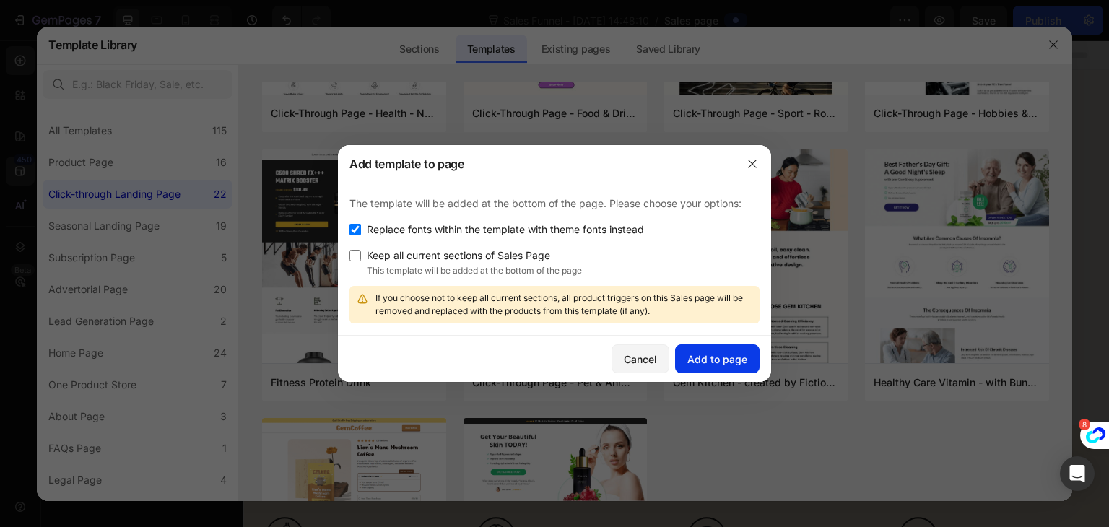
click at [715, 367] on button "Add to page" at bounding box center [717, 358] width 84 height 29
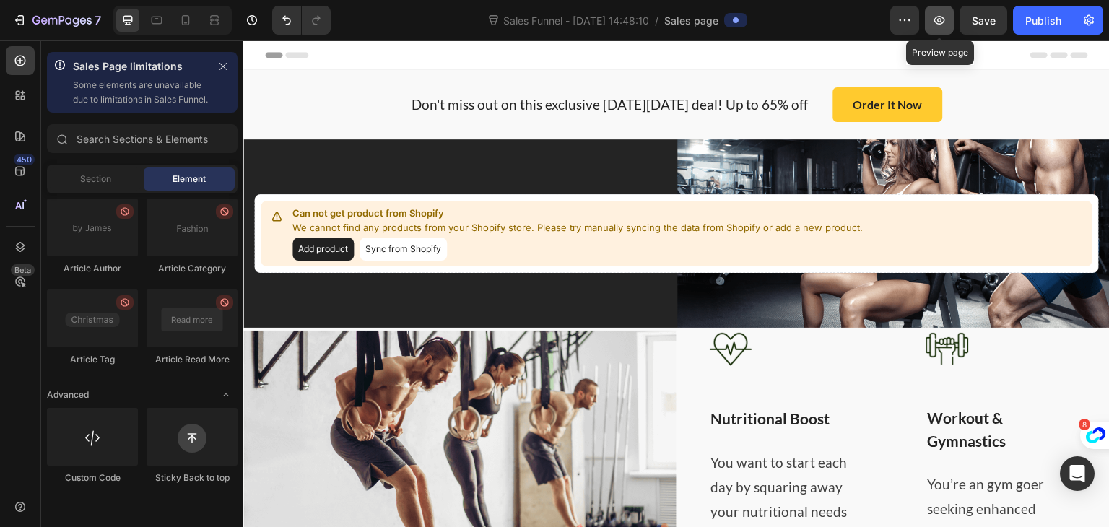
click at [933, 21] on icon "button" at bounding box center [939, 20] width 14 height 14
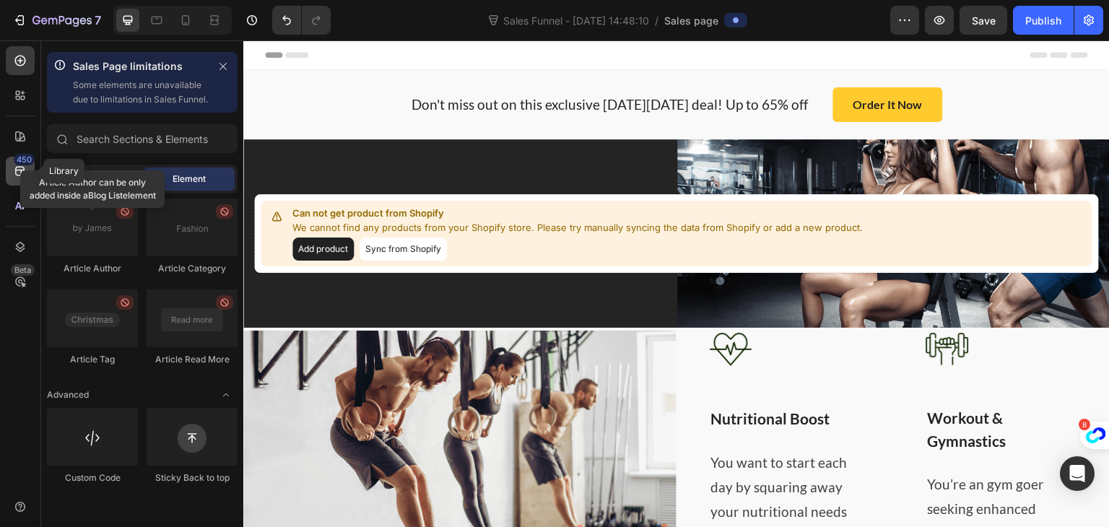
click at [14, 166] on icon at bounding box center [20, 171] width 14 height 14
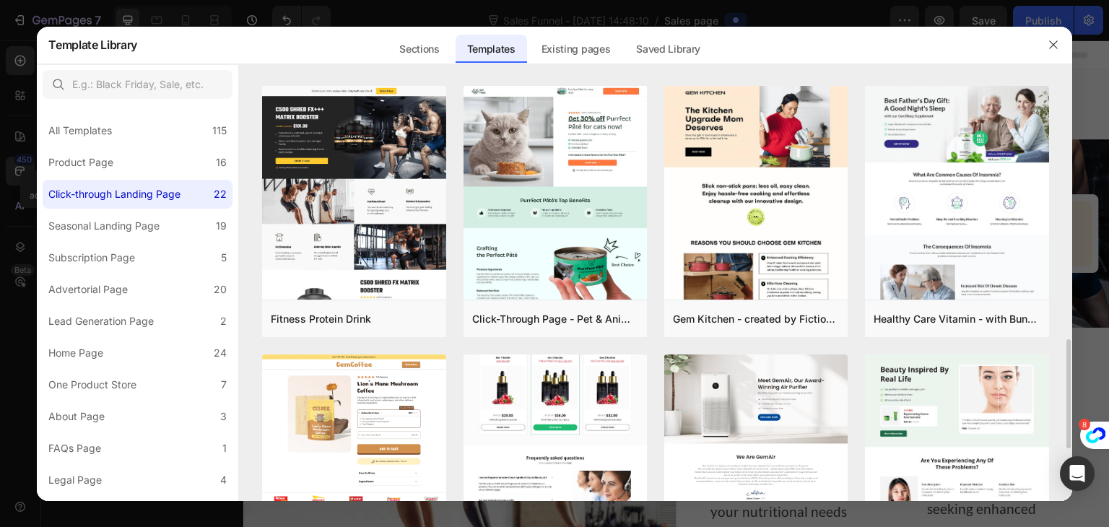
scroll to position [792, 0]
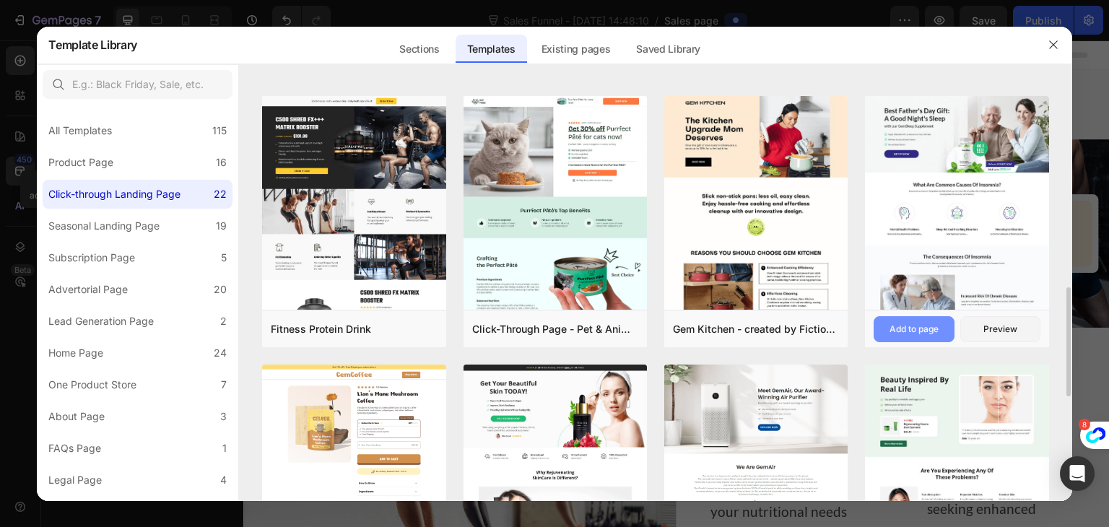
click at [904, 323] on div "Add to page" at bounding box center [913, 329] width 49 height 13
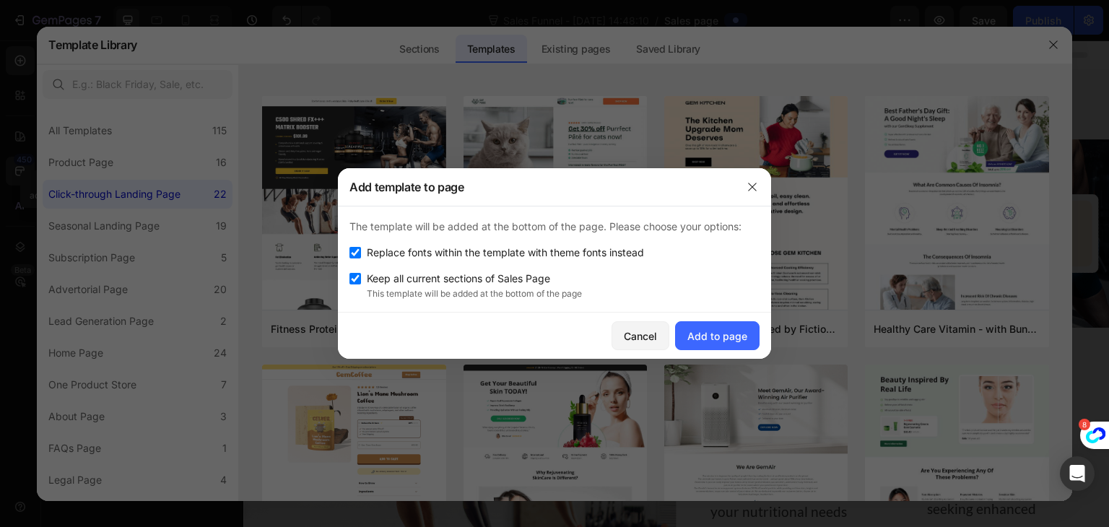
click at [351, 281] on input "checkbox" at bounding box center [355, 279] width 12 height 12
checkbox input "false"
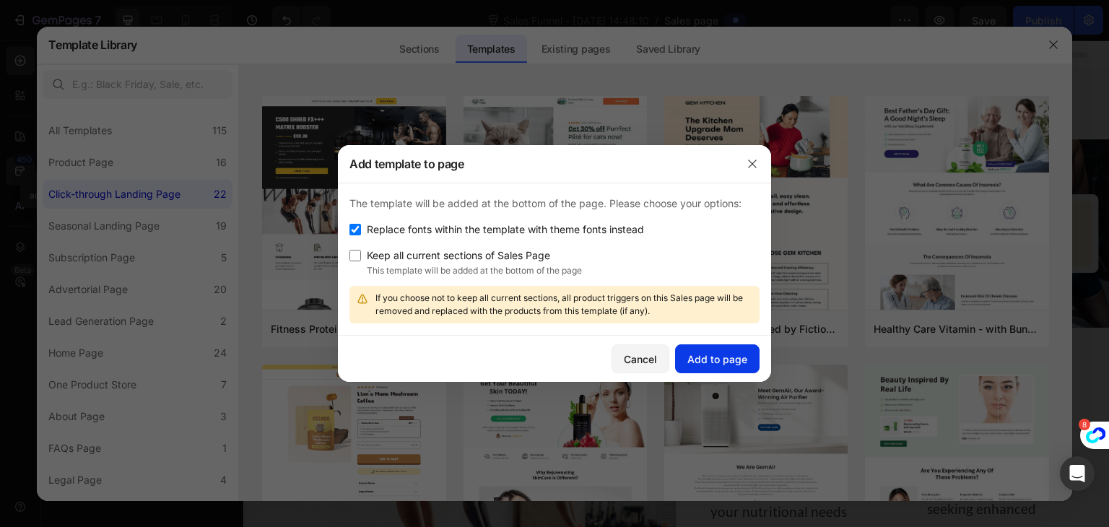
click at [696, 348] on button "Add to page" at bounding box center [717, 358] width 84 height 29
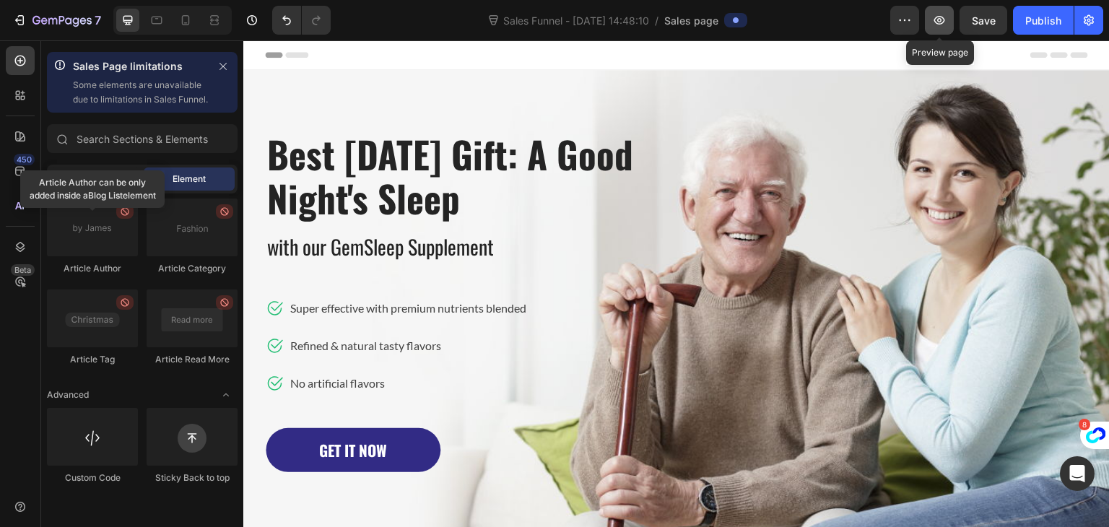
click at [934, 21] on icon "button" at bounding box center [939, 20] width 14 height 14
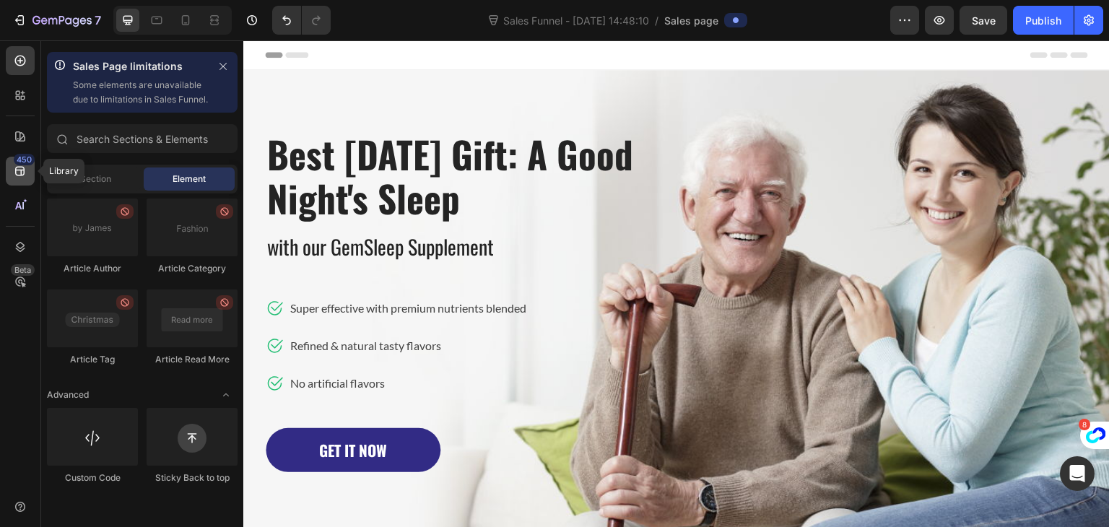
click at [12, 174] on div "450" at bounding box center [20, 171] width 29 height 29
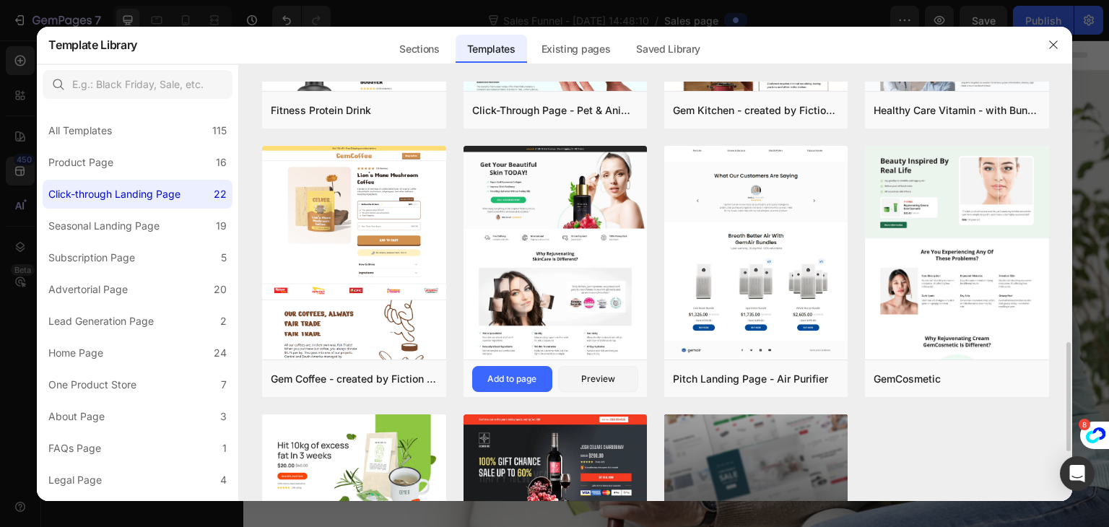
scroll to position [1011, 0]
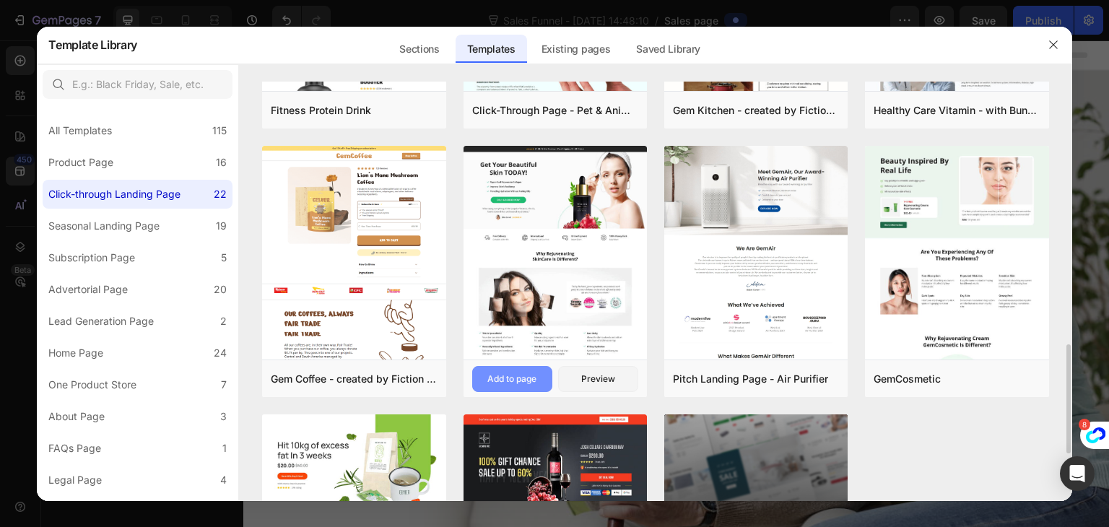
click at [530, 378] on div "Add to page" at bounding box center [511, 379] width 49 height 13
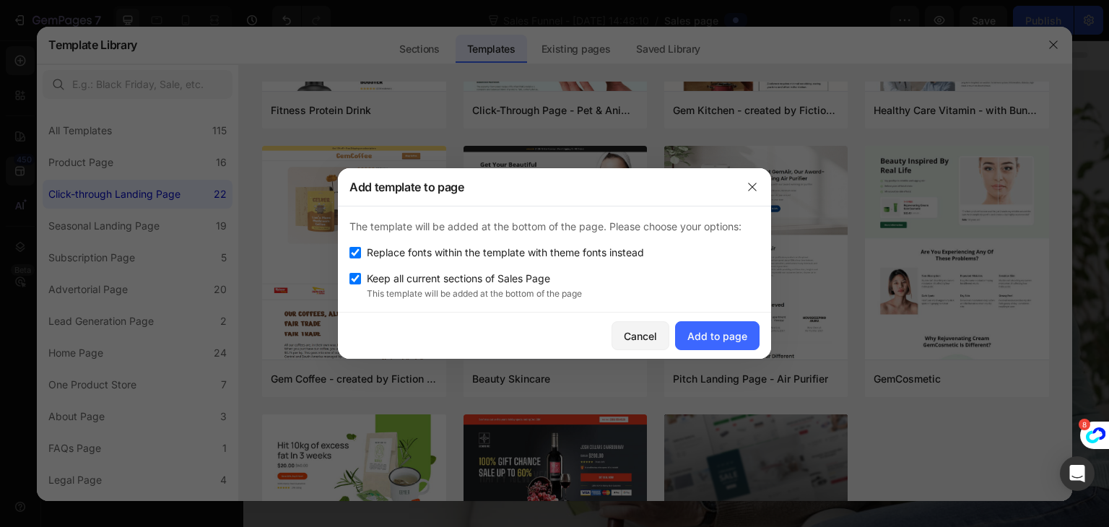
click at [353, 284] on input "checkbox" at bounding box center [355, 279] width 12 height 12
checkbox input "false"
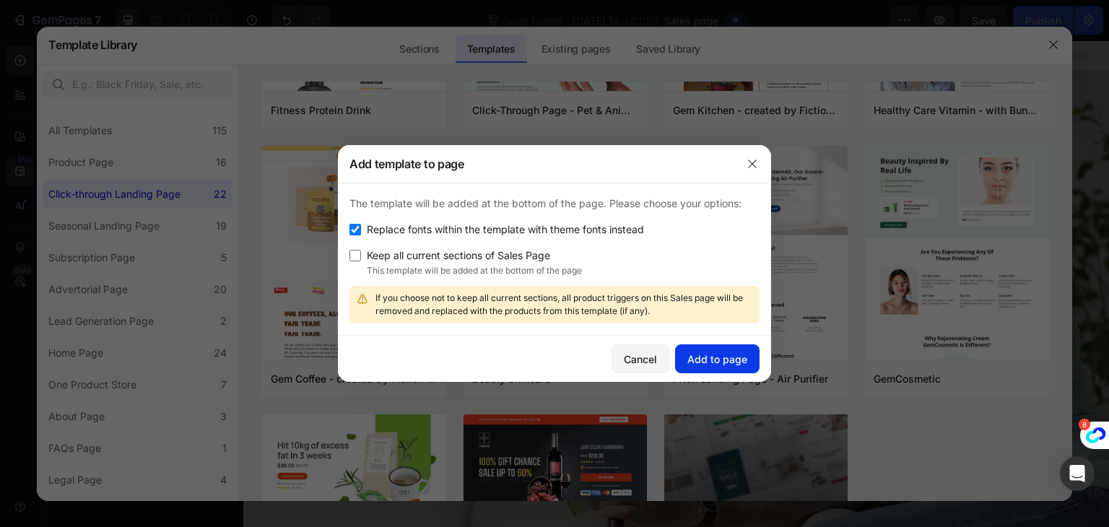
click at [713, 357] on div "Add to page" at bounding box center [717, 359] width 60 height 15
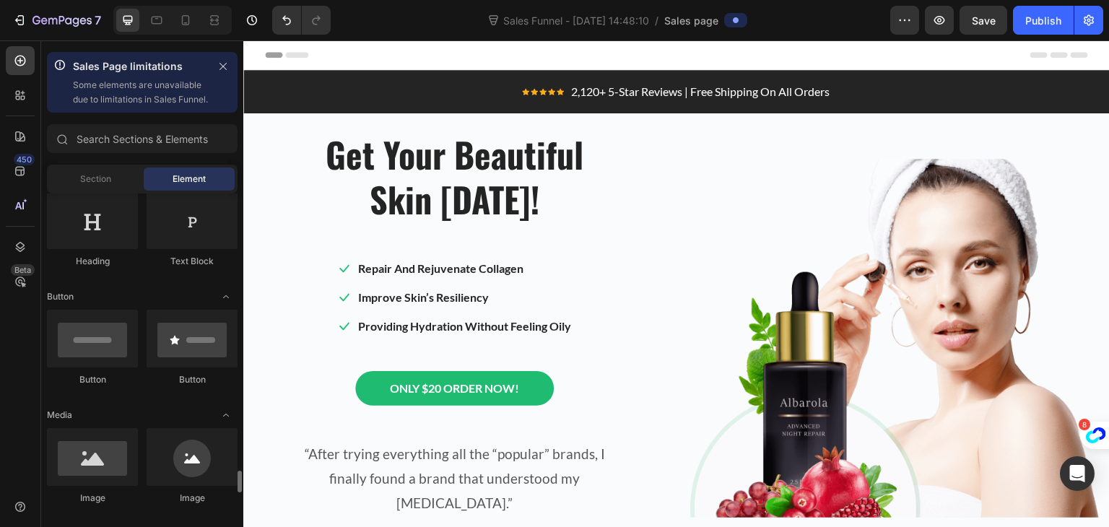
scroll to position [487, 0]
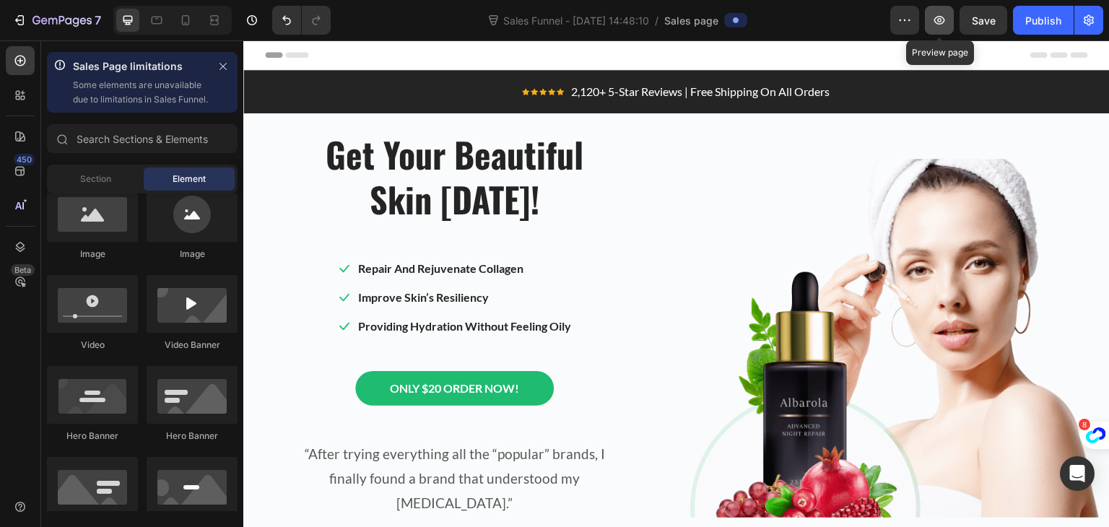
click at [944, 18] on icon "button" at bounding box center [939, 20] width 11 height 9
click at [12, 162] on div "450" at bounding box center [20, 171] width 29 height 29
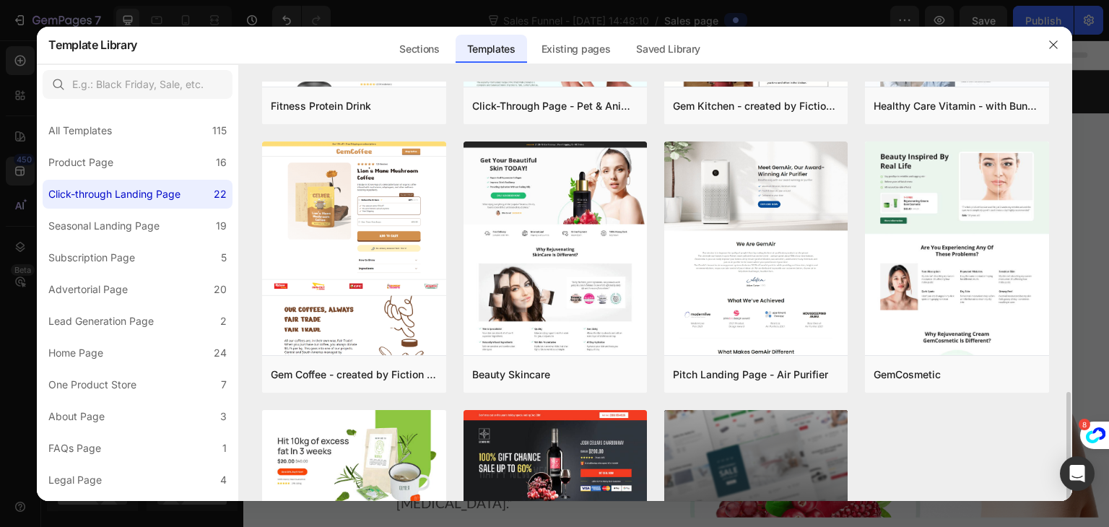
scroll to position [1058, 0]
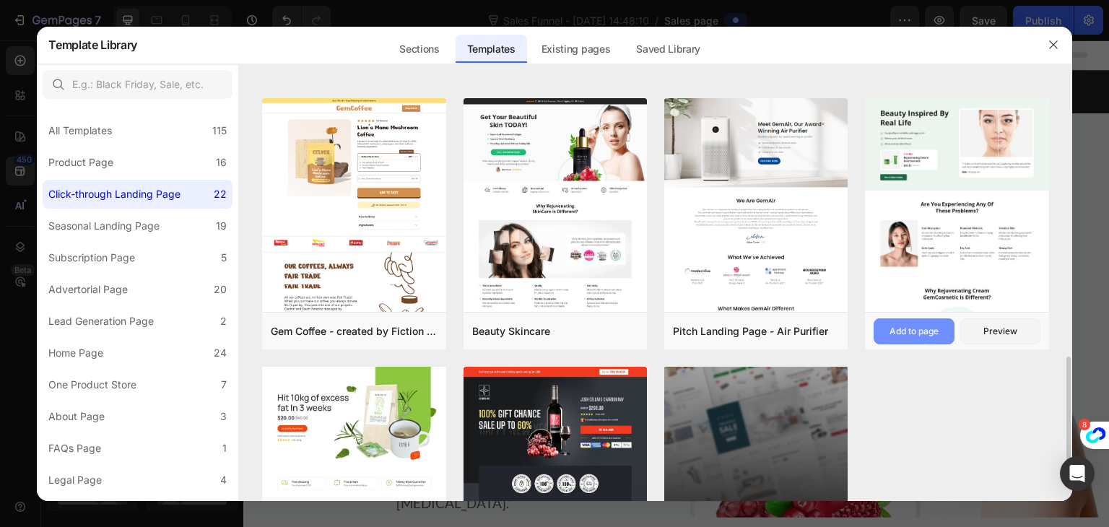
click at [898, 326] on div "Add to page" at bounding box center [913, 331] width 49 height 13
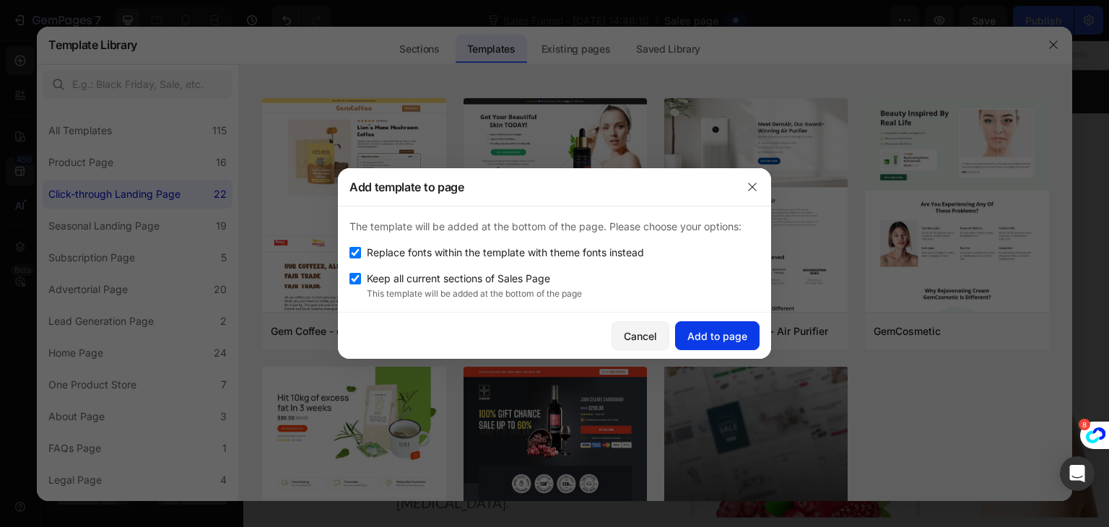
click at [691, 336] on div "Add to page" at bounding box center [717, 335] width 60 height 15
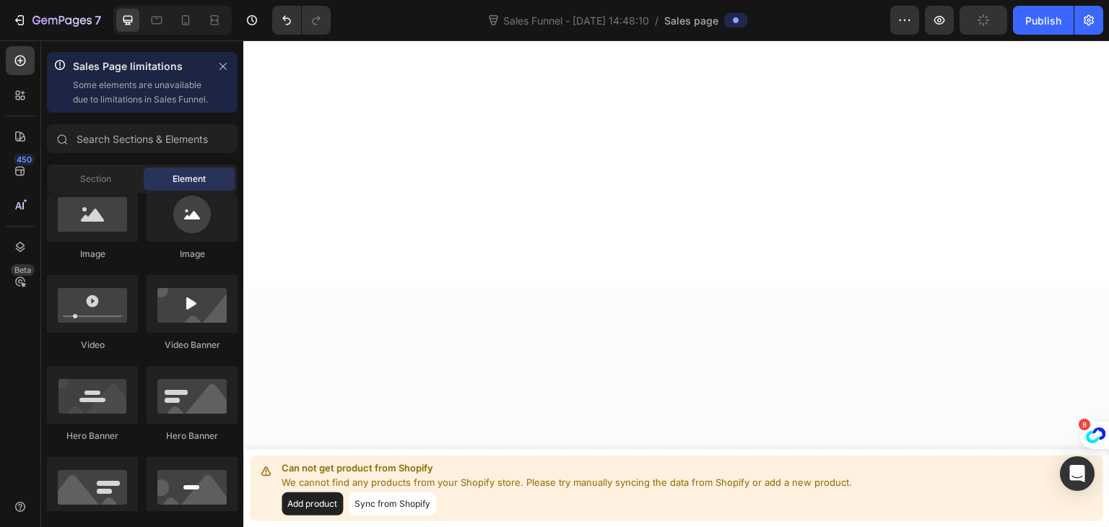
scroll to position [4171, 0]
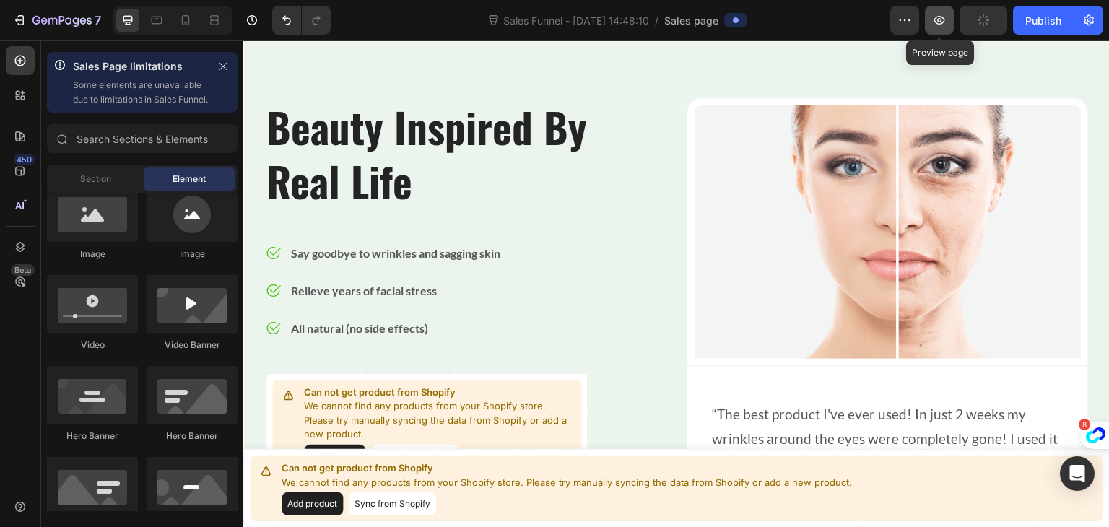
click at [936, 18] on icon "button" at bounding box center [939, 20] width 11 height 9
click at [17, 169] on icon at bounding box center [20, 171] width 14 height 14
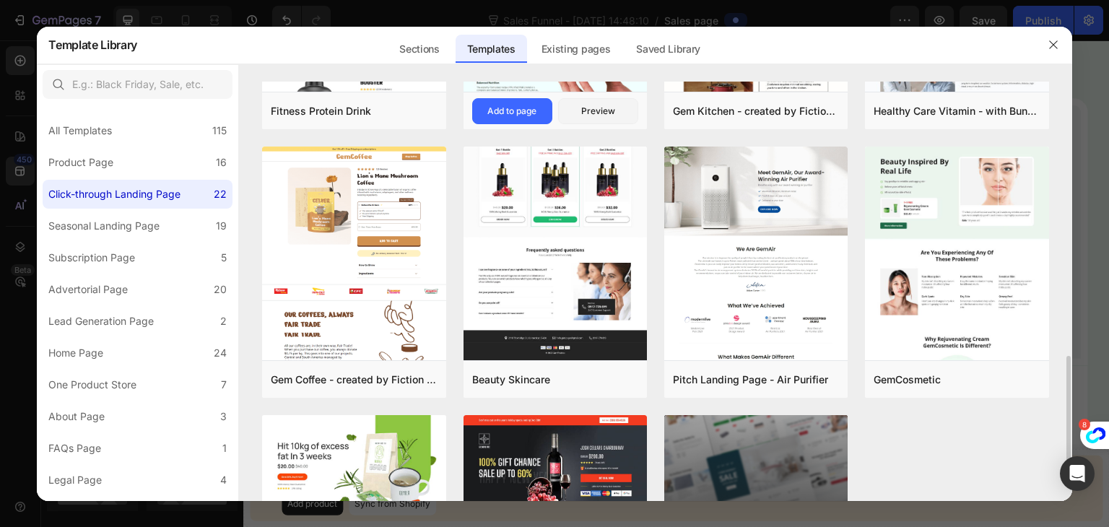
scroll to position [1019, 0]
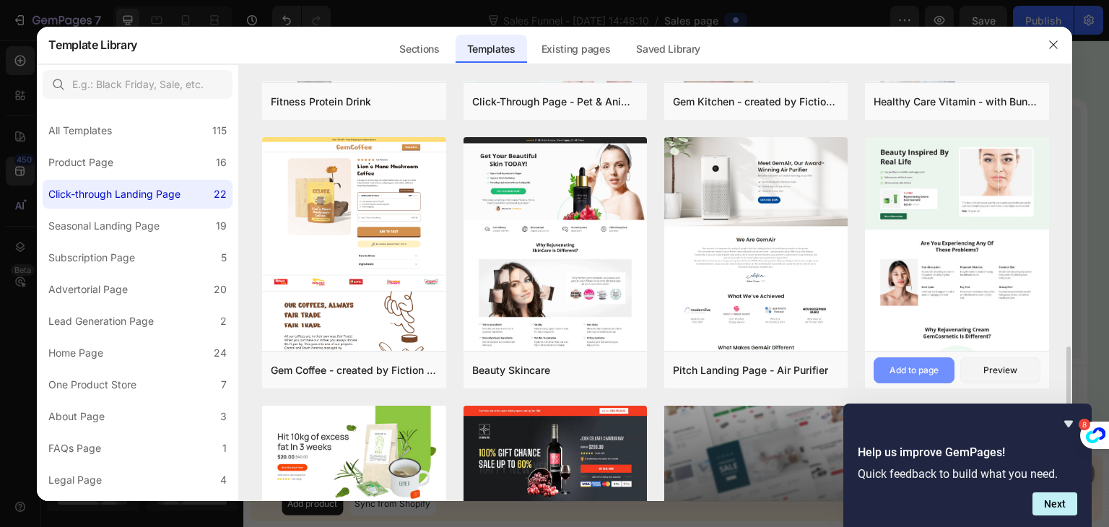
click at [899, 370] on div "Add to page" at bounding box center [913, 370] width 49 height 13
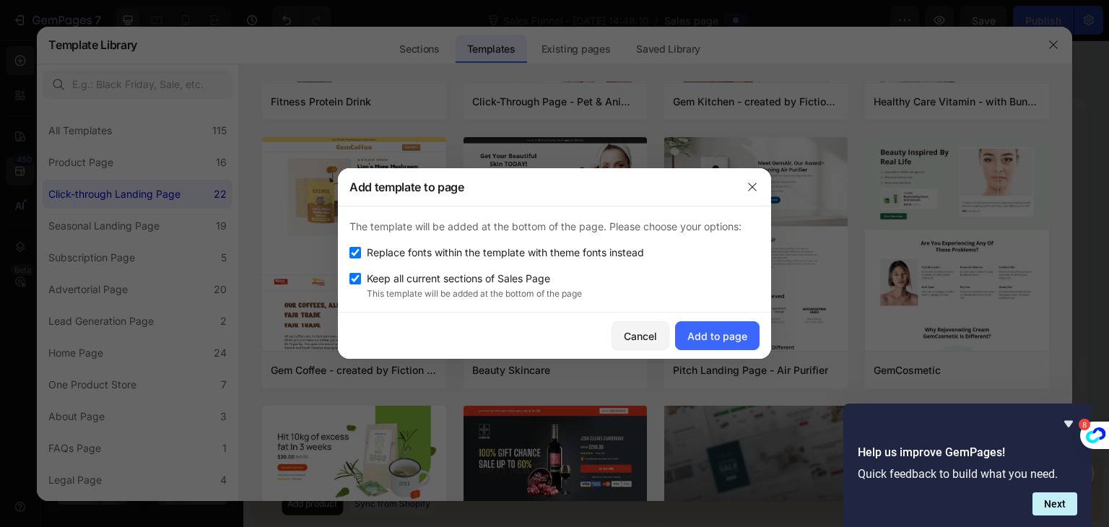
click at [358, 273] on input "checkbox" at bounding box center [355, 279] width 12 height 12
checkbox input "false"
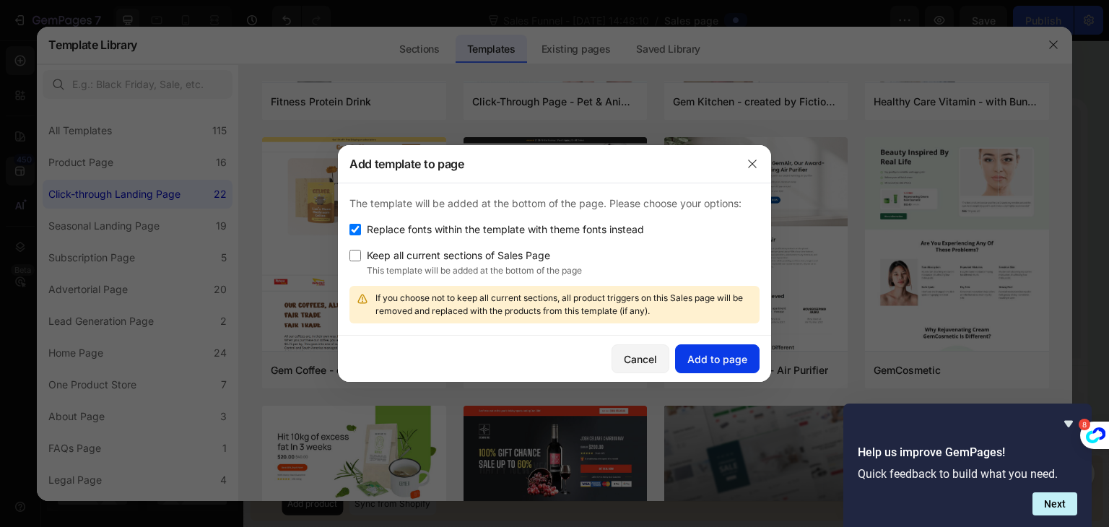
click at [719, 366] on button "Add to page" at bounding box center [717, 358] width 84 height 29
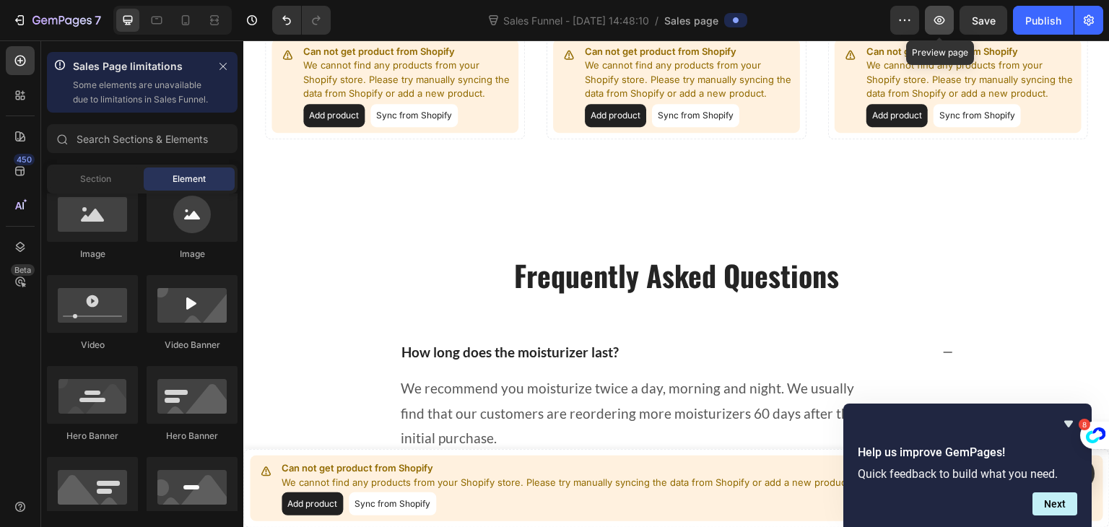
click at [939, 17] on icon "button" at bounding box center [939, 20] width 14 height 14
click at [20, 167] on icon at bounding box center [20, 171] width 14 height 14
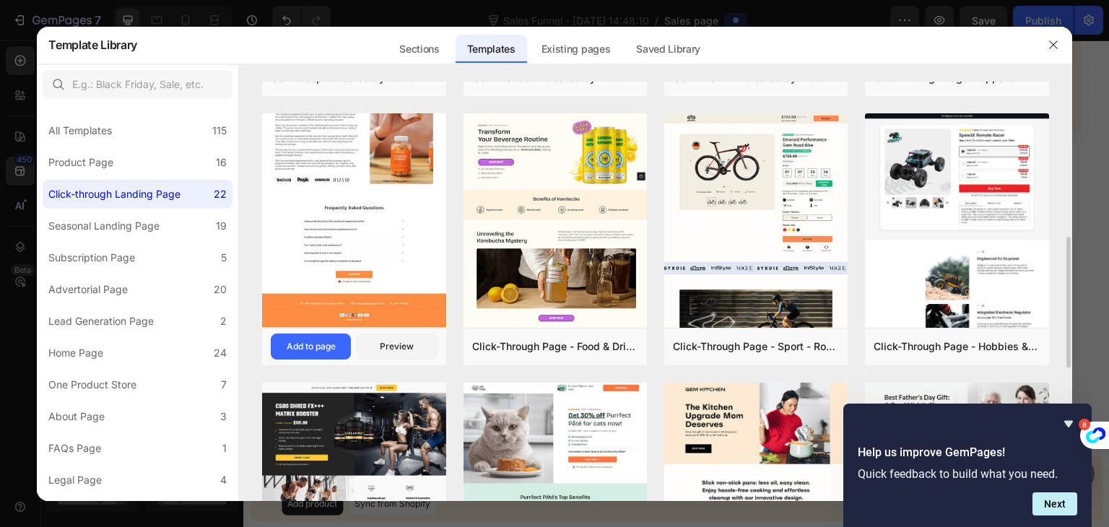
scroll to position [504, 0]
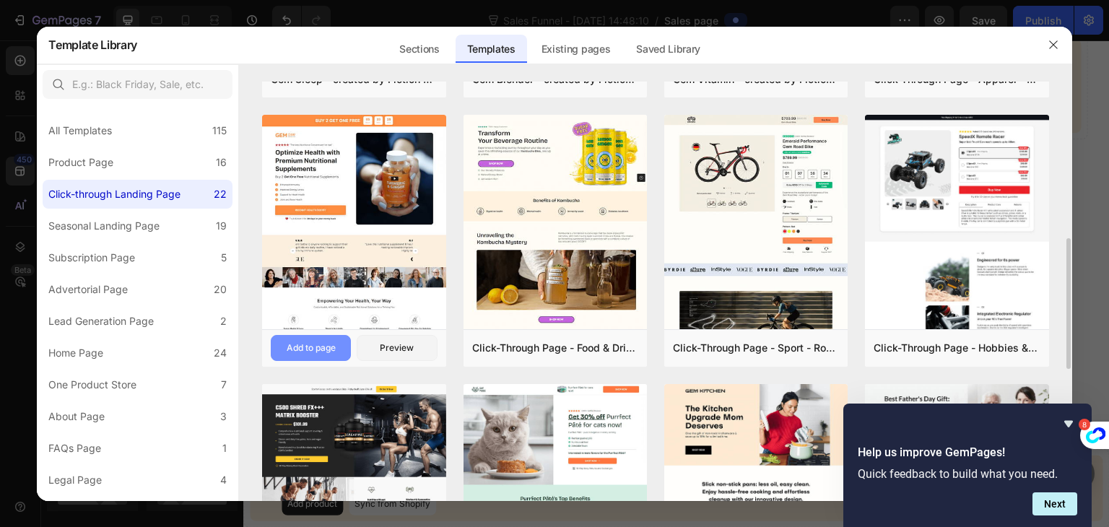
click at [334, 344] on div "Add to page" at bounding box center [311, 347] width 49 height 13
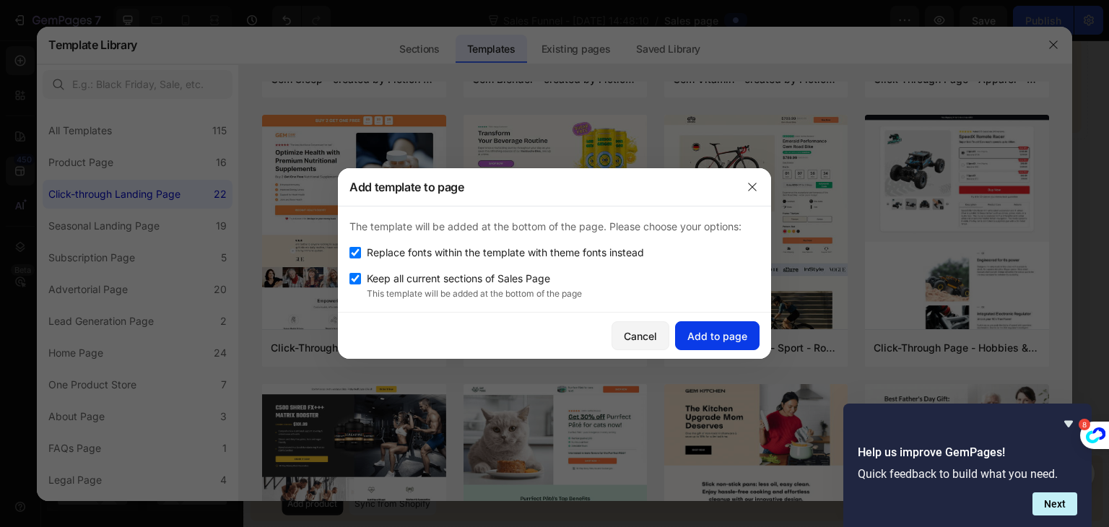
click at [710, 332] on div "Add to page" at bounding box center [717, 335] width 60 height 15
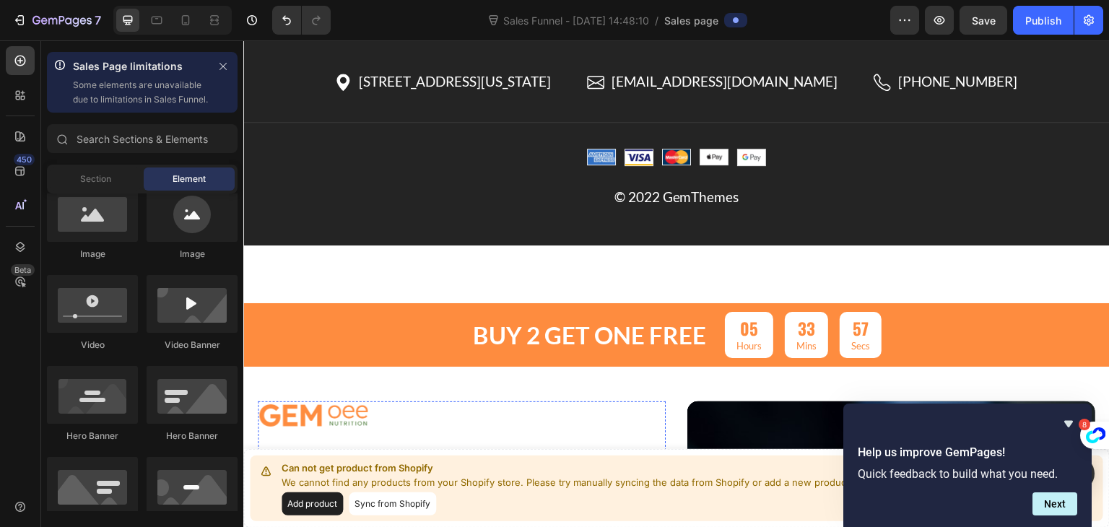
scroll to position [4873, 0]
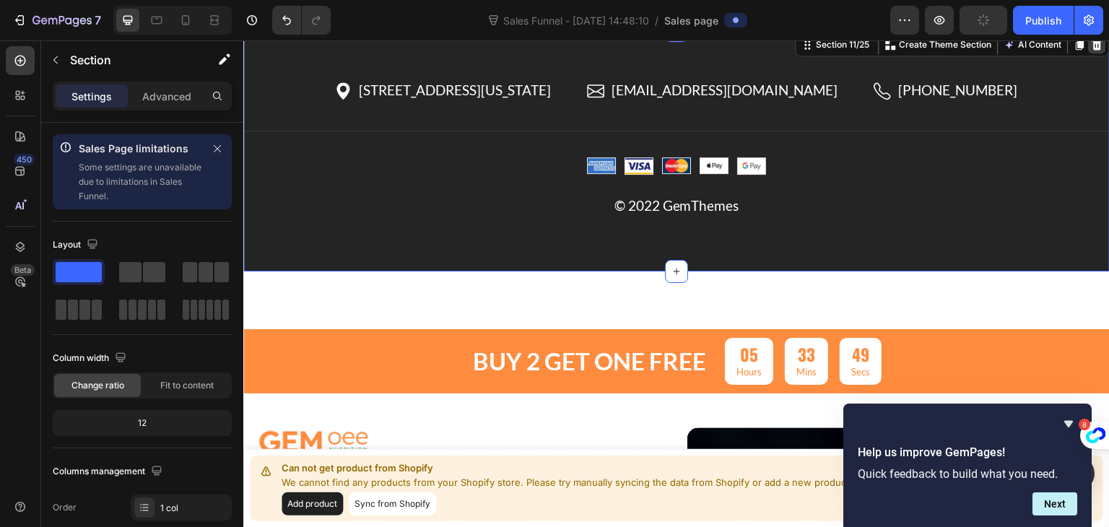
click at [1092, 44] on icon at bounding box center [1098, 45] width 12 height 12
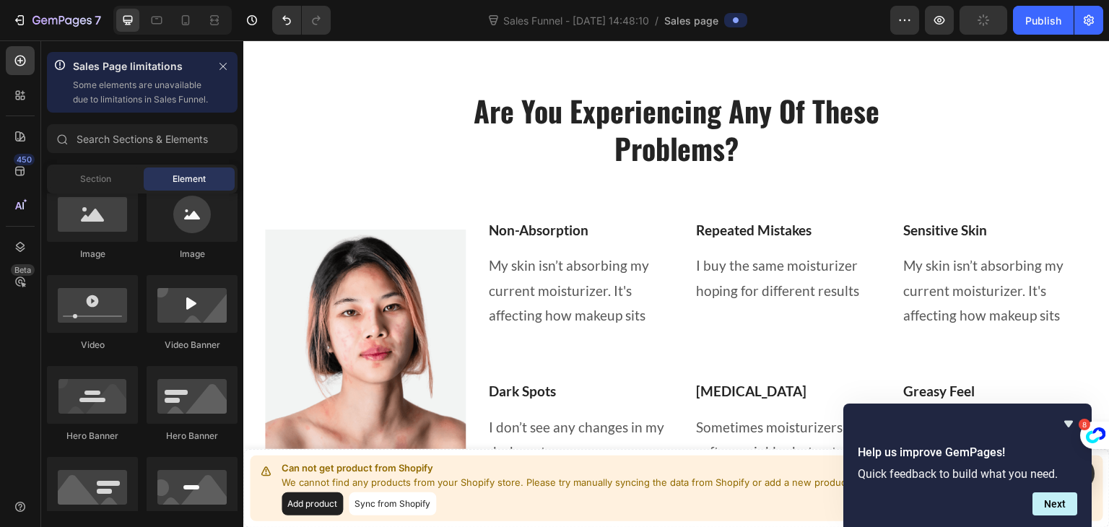
scroll to position [0, 0]
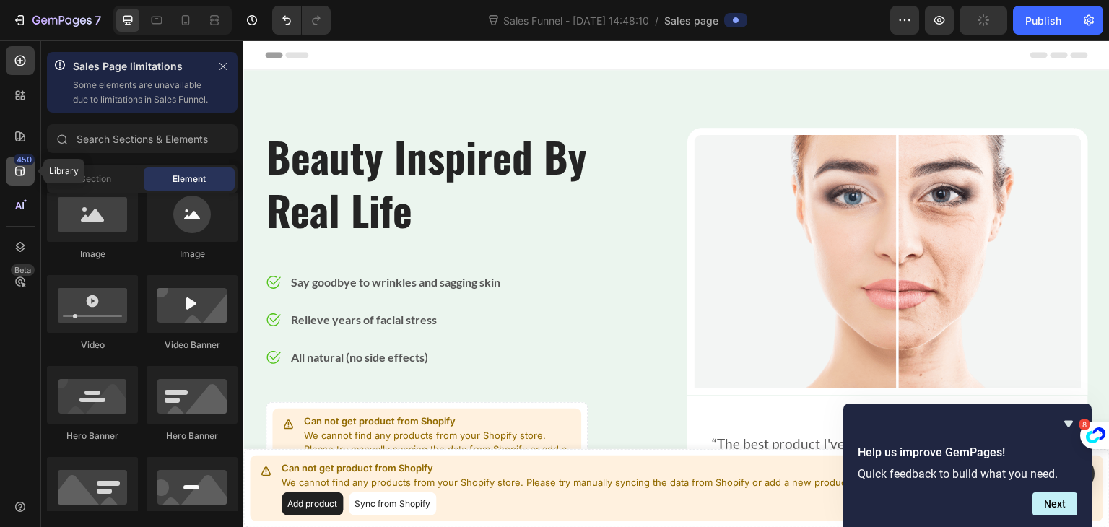
click at [26, 176] on icon at bounding box center [20, 171] width 14 height 14
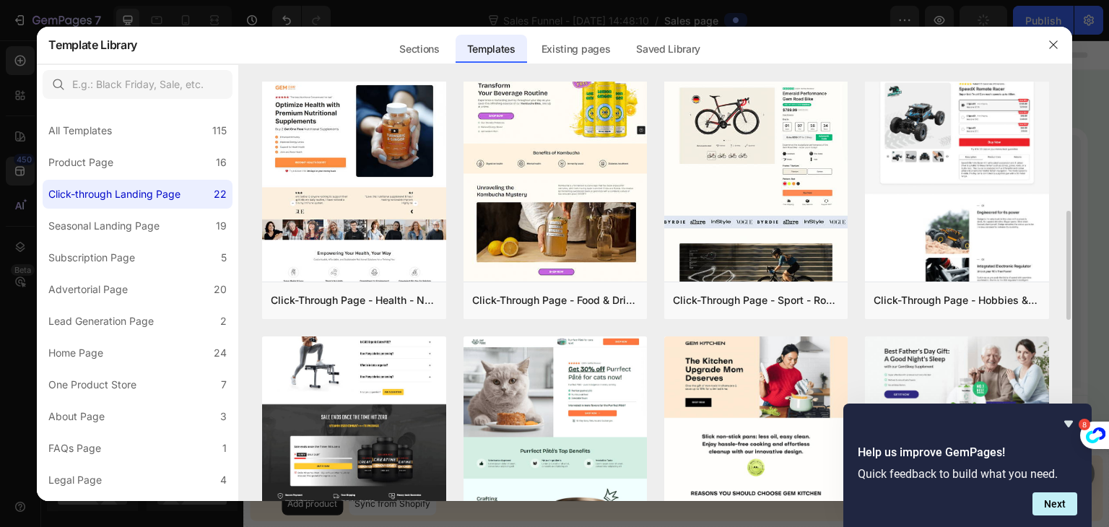
scroll to position [540, 0]
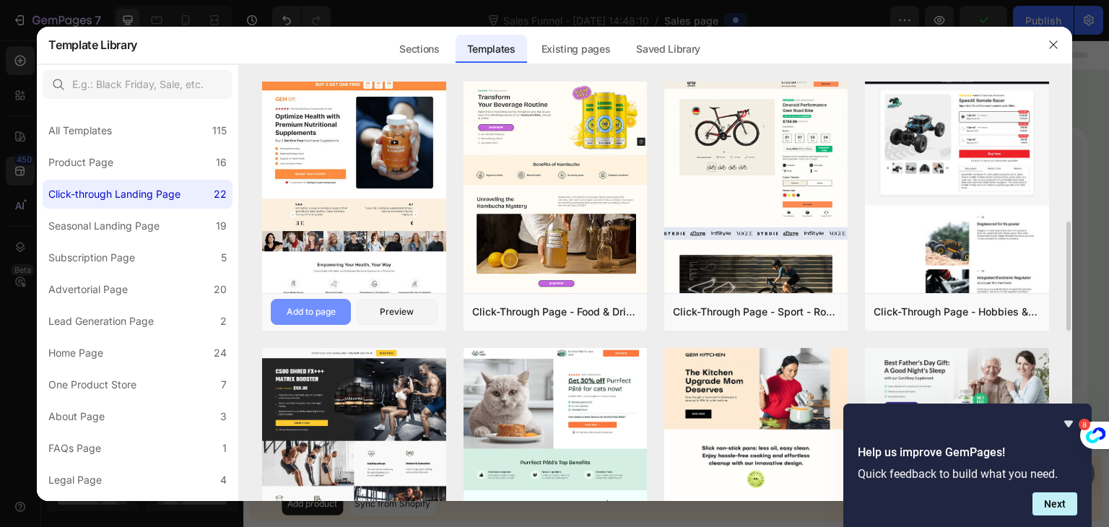
click at [323, 316] on div "Add to page" at bounding box center [311, 311] width 49 height 13
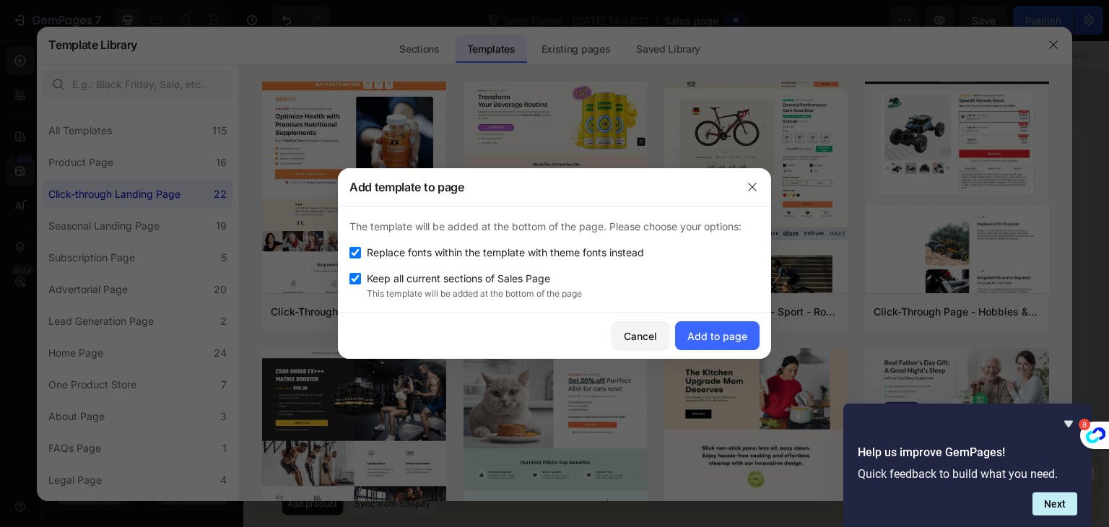
click at [352, 278] on input "checkbox" at bounding box center [355, 279] width 12 height 12
checkbox input "false"
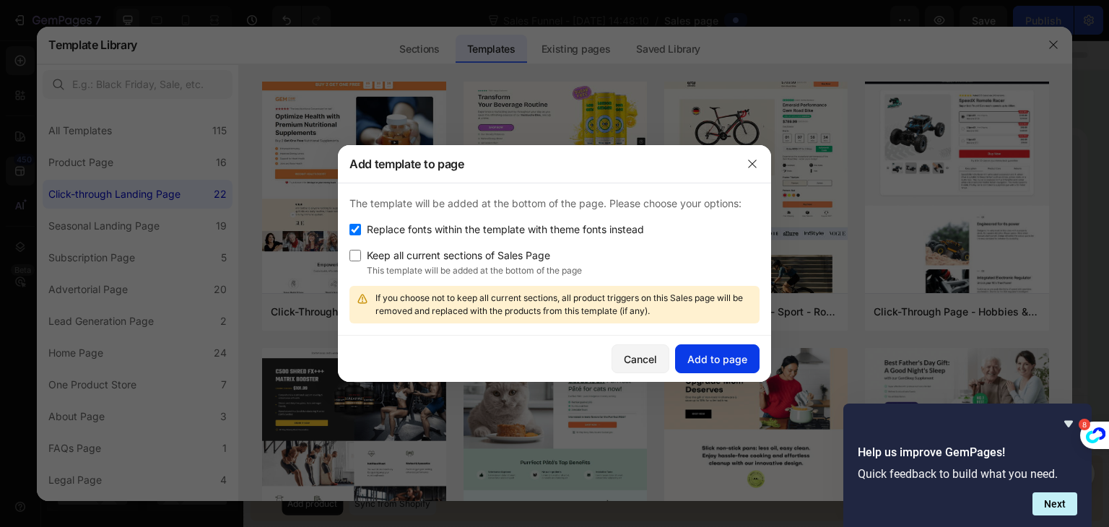
click at [704, 349] on button "Add to page" at bounding box center [717, 358] width 84 height 29
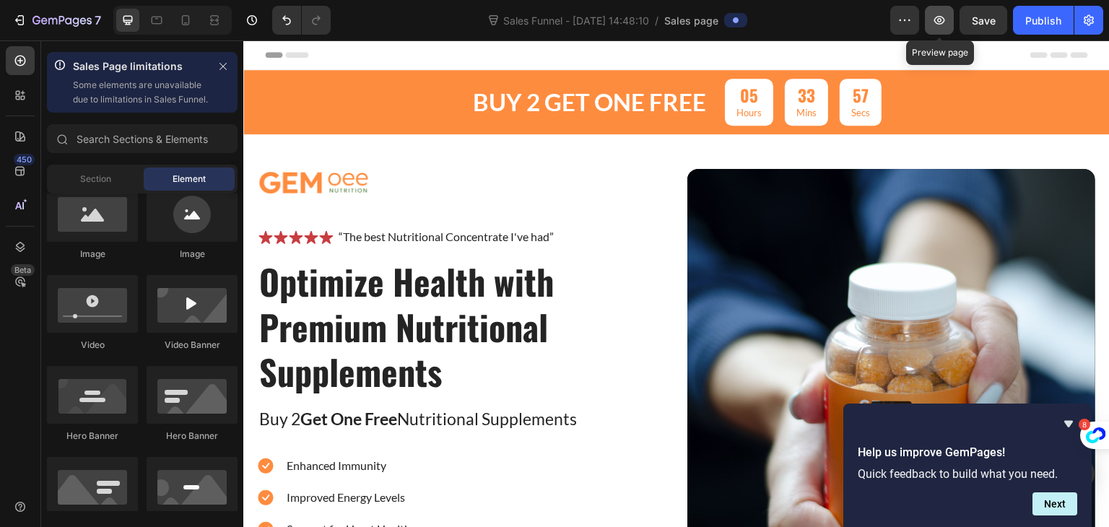
click at [942, 18] on icon "button" at bounding box center [939, 20] width 14 height 14
